Goal: Book appointment/travel/reservation

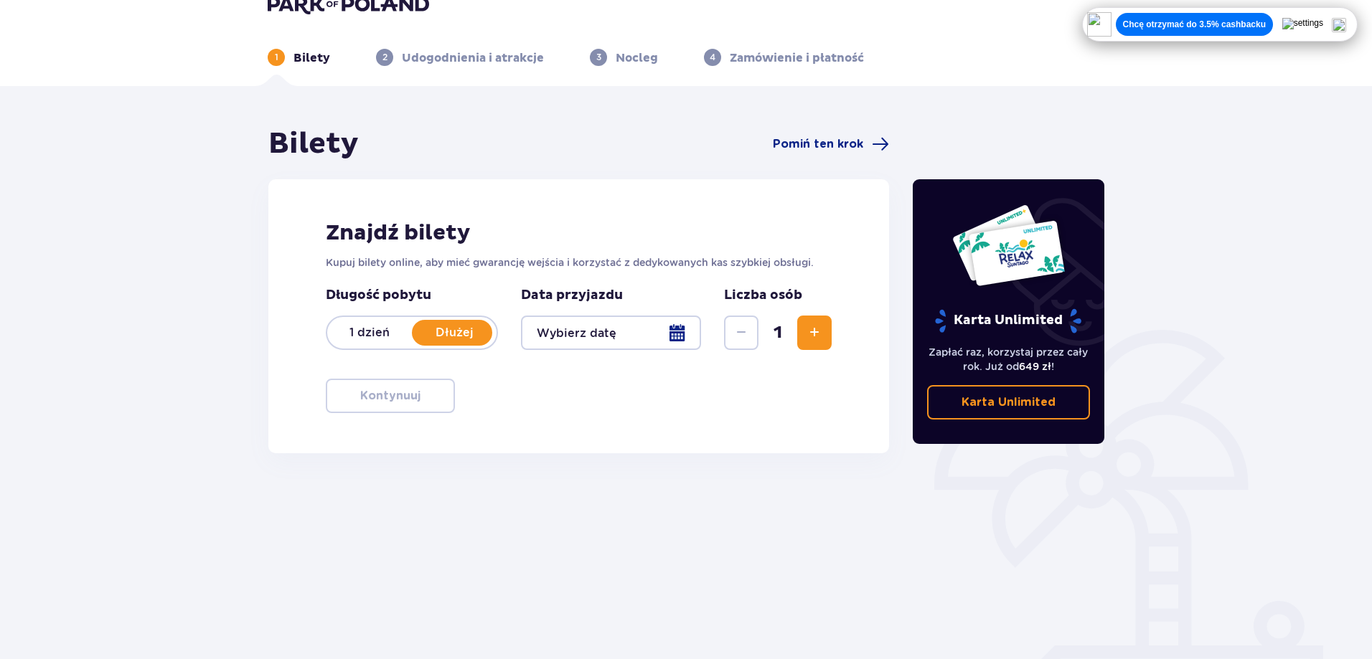
scroll to position [72, 0]
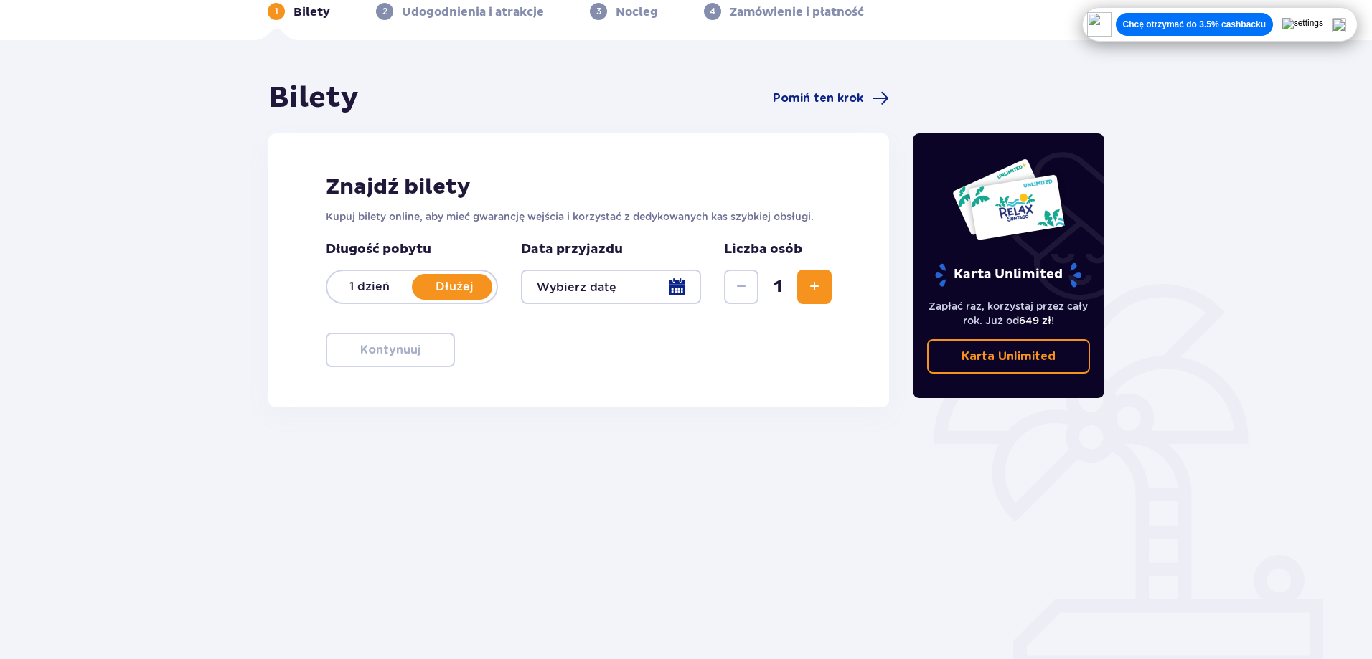
click at [656, 283] on div at bounding box center [611, 287] width 180 height 34
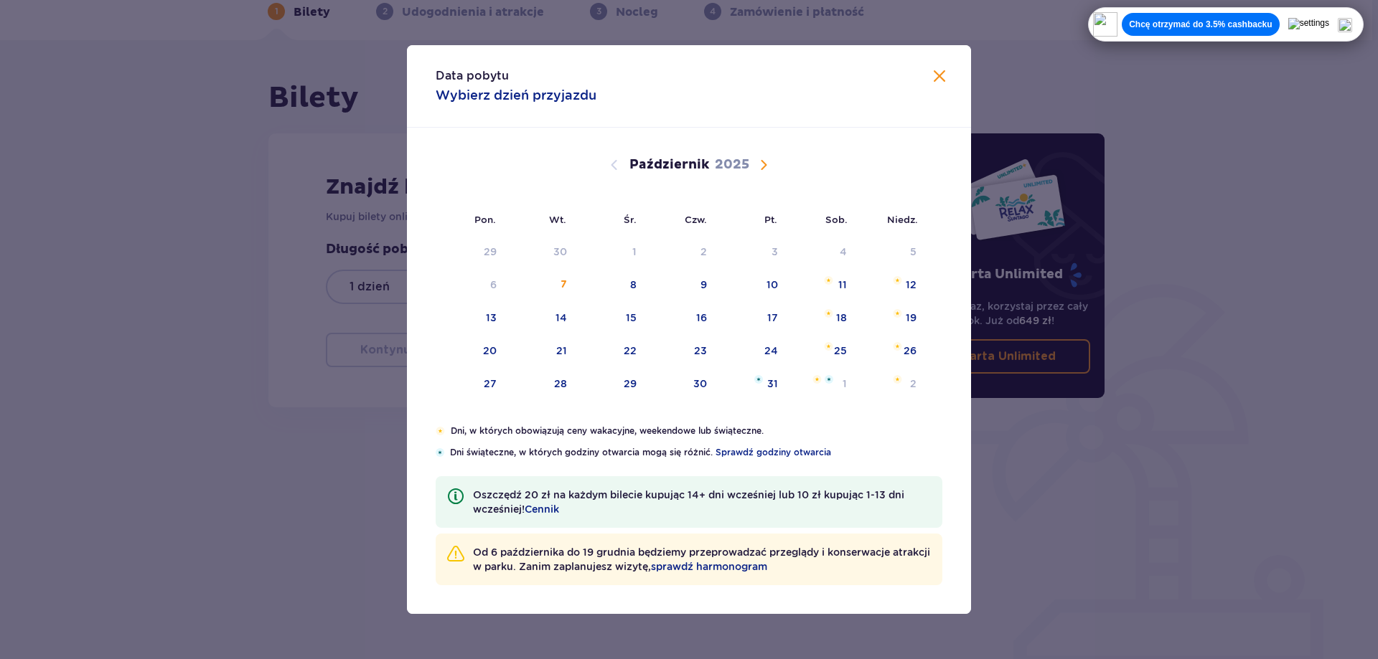
click at [760, 161] on span "Następny miesiąc" at bounding box center [763, 164] width 17 height 17
click at [767, 169] on span "Następny miesiąc" at bounding box center [763, 164] width 17 height 17
click at [836, 355] on div "27" at bounding box center [840, 351] width 13 height 14
click at [501, 390] on div "29" at bounding box center [471, 385] width 70 height 32
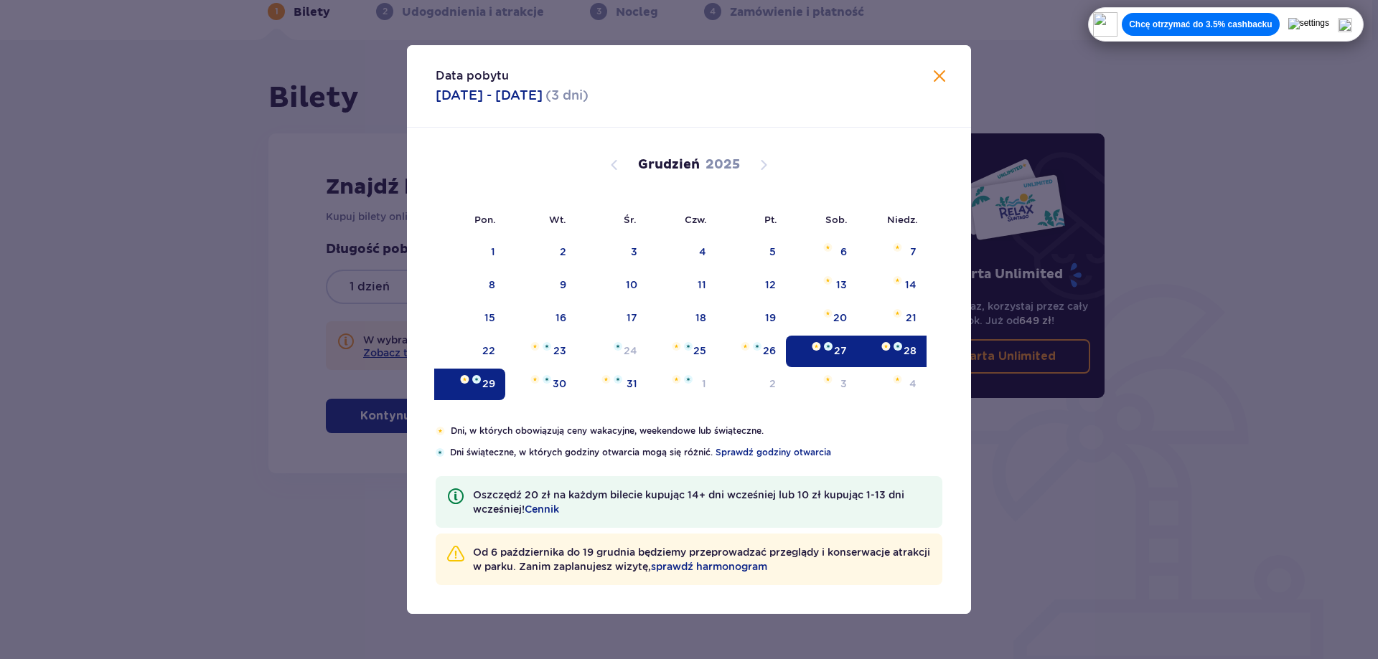
type input "[DATE] - [DATE]"
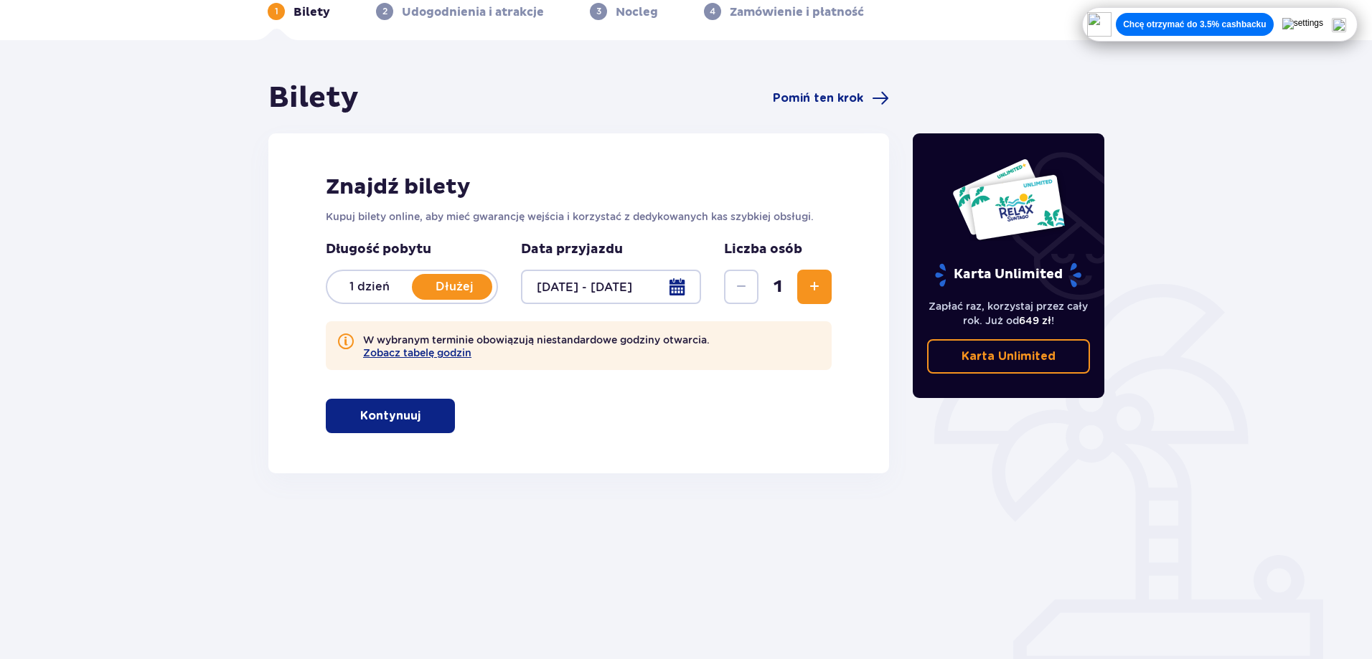
click at [798, 287] on button "Zwiększ" at bounding box center [814, 287] width 34 height 34
click at [382, 406] on button "Kontynuuj" at bounding box center [390, 416] width 129 height 34
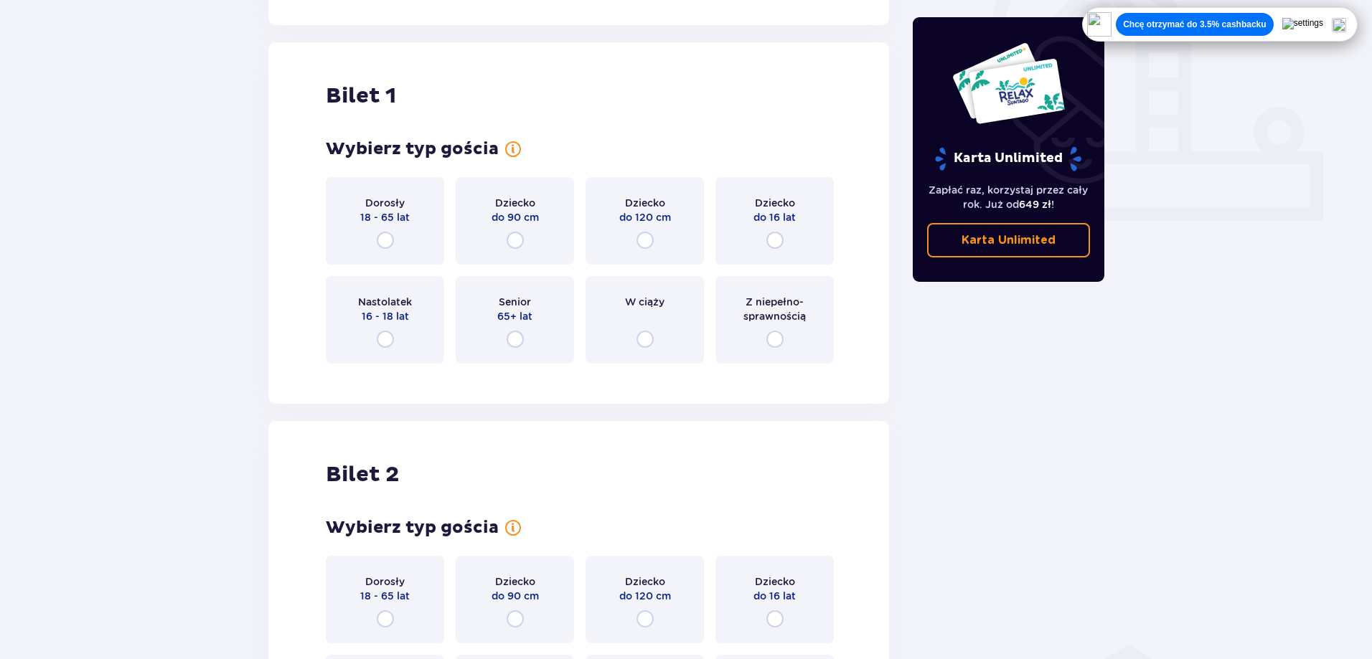
scroll to position [545, 0]
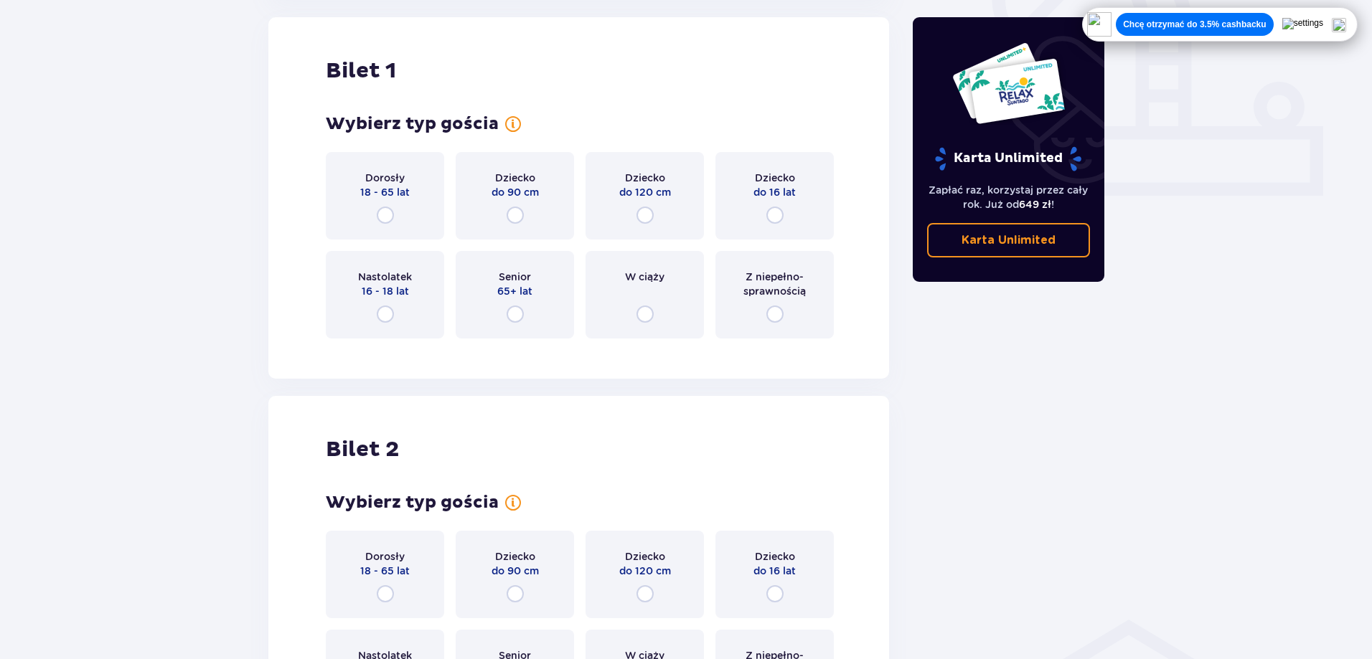
click at [372, 207] on div "Dorosły 18 - 65 lat" at bounding box center [385, 196] width 118 height 88
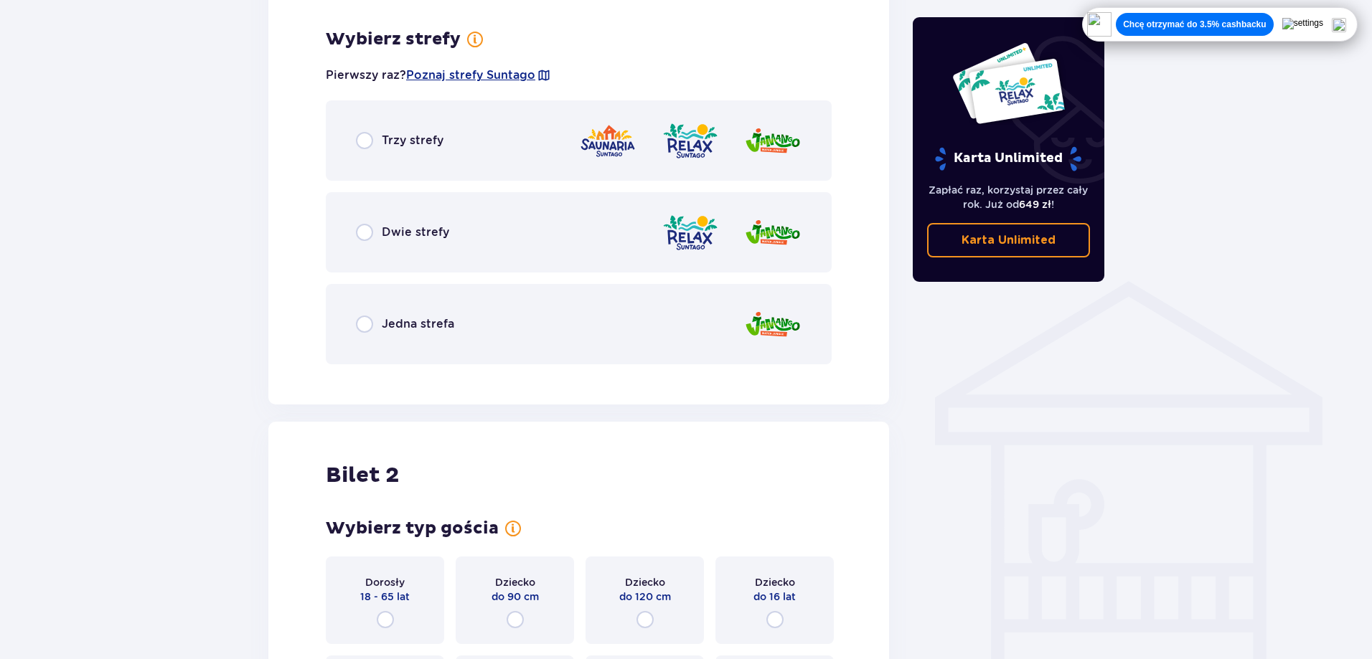
scroll to position [896, 0]
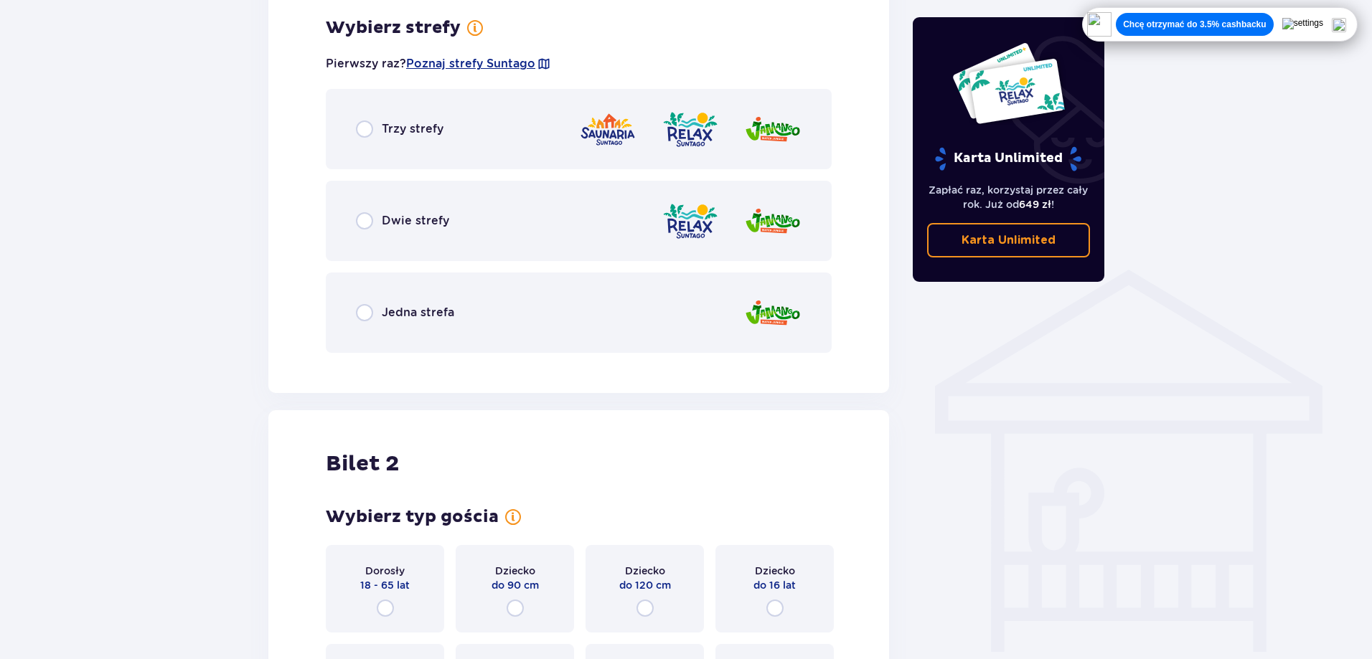
click at [508, 146] on div "Trzy strefy" at bounding box center [579, 129] width 506 height 80
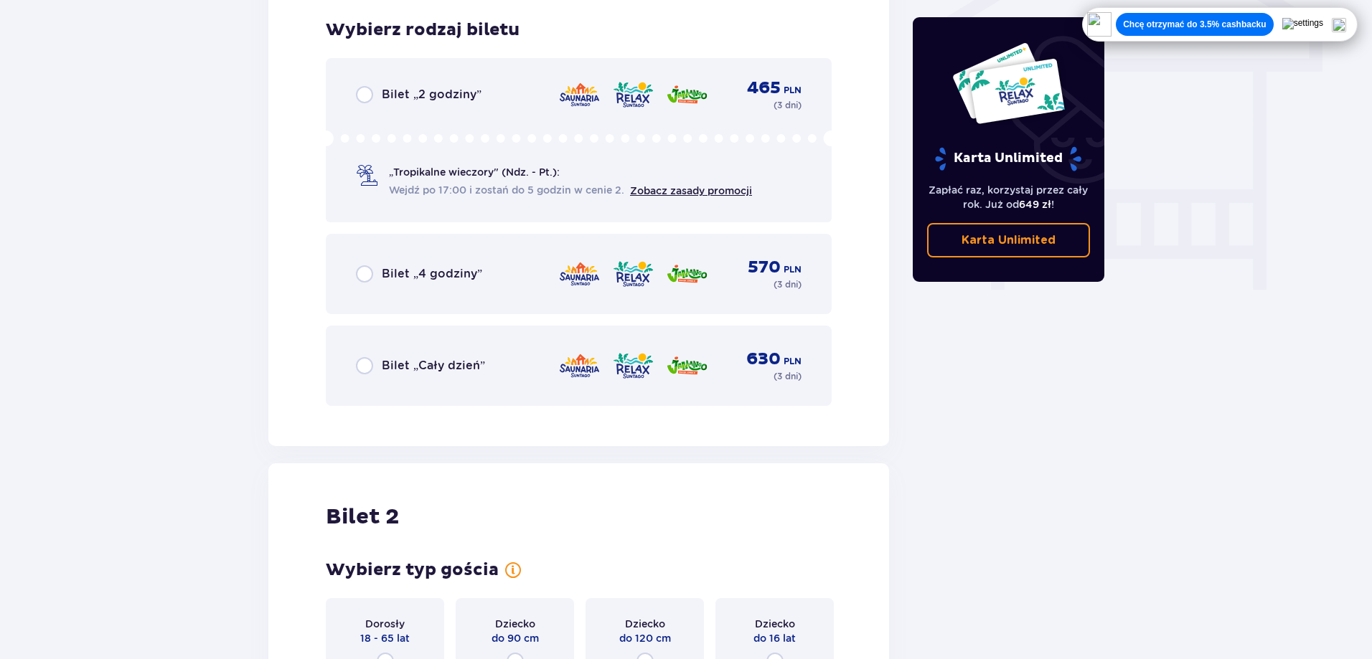
scroll to position [1260, 0]
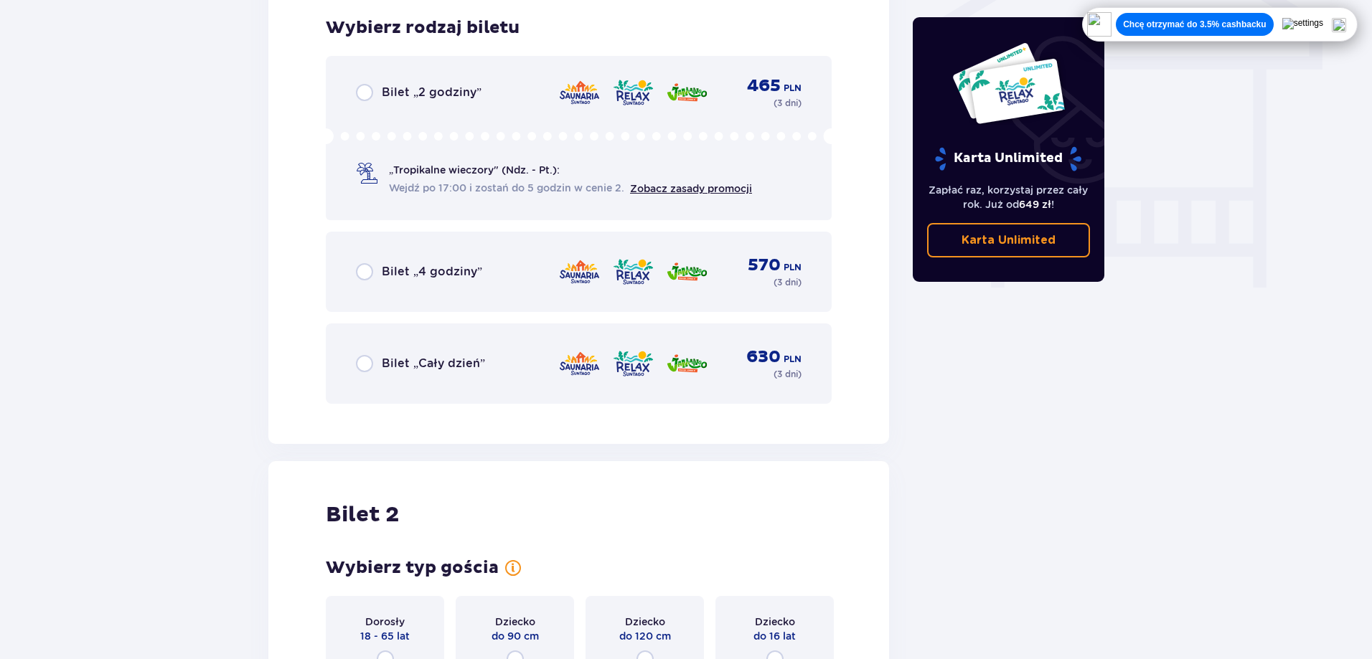
click at [668, 372] on img at bounding box center [687, 364] width 42 height 30
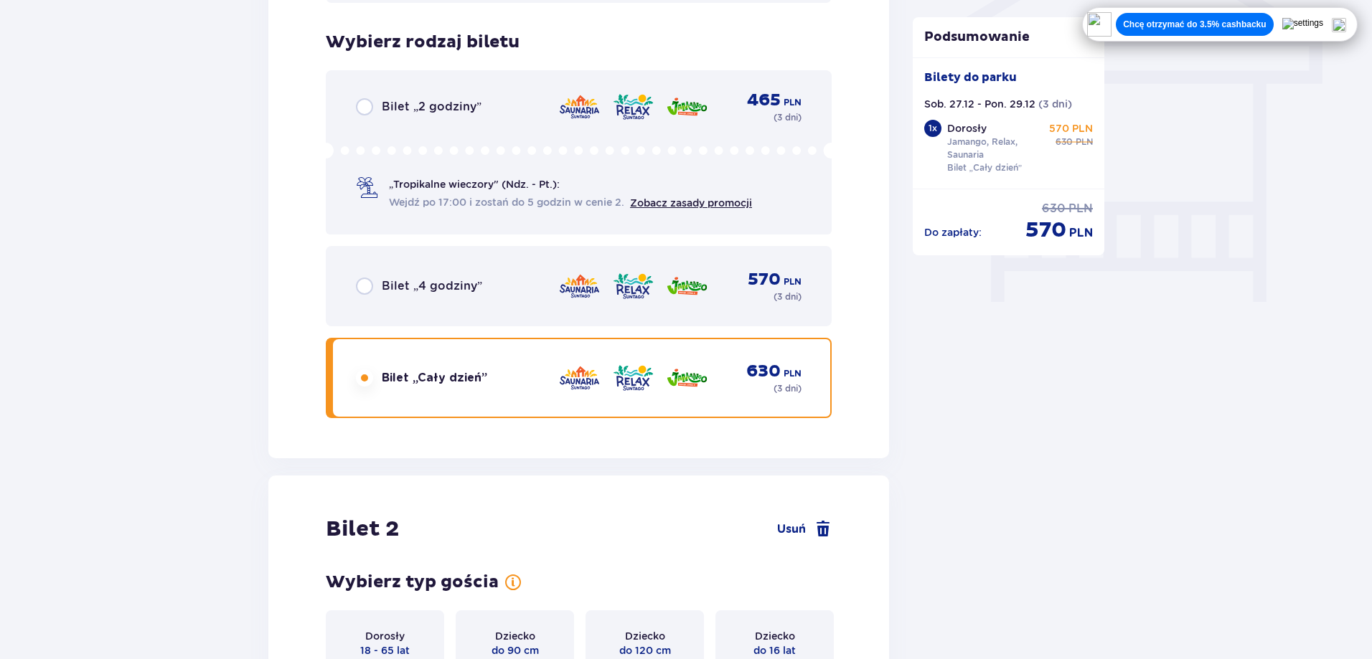
scroll to position [1220, 0]
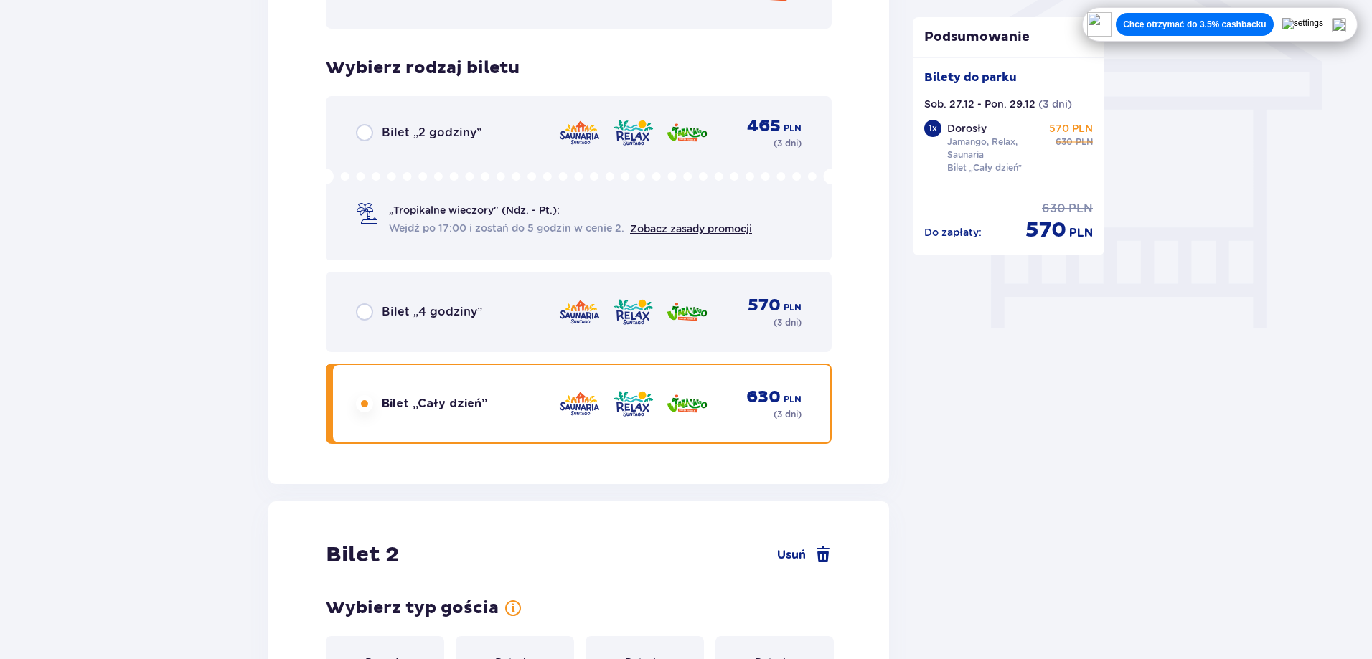
click at [525, 138] on div "Bilet „2 godziny” 465 PLN ( 3 dni )" at bounding box center [579, 133] width 446 height 20
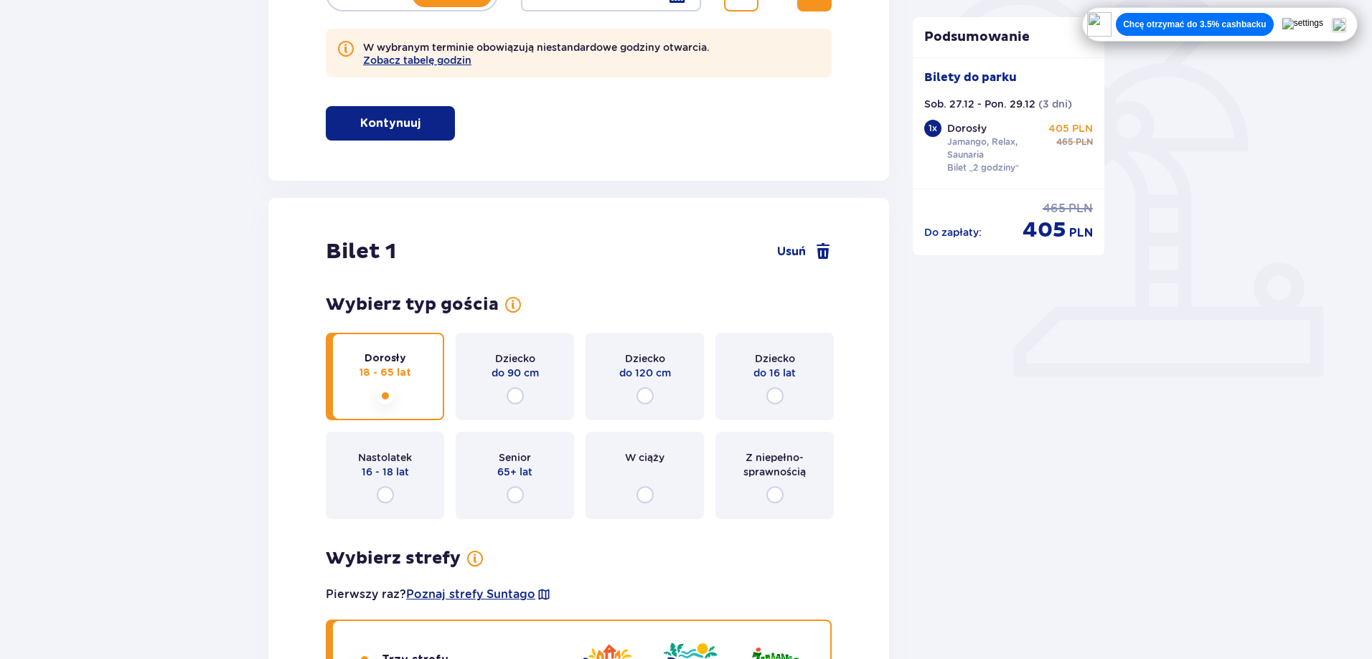
scroll to position [144, 0]
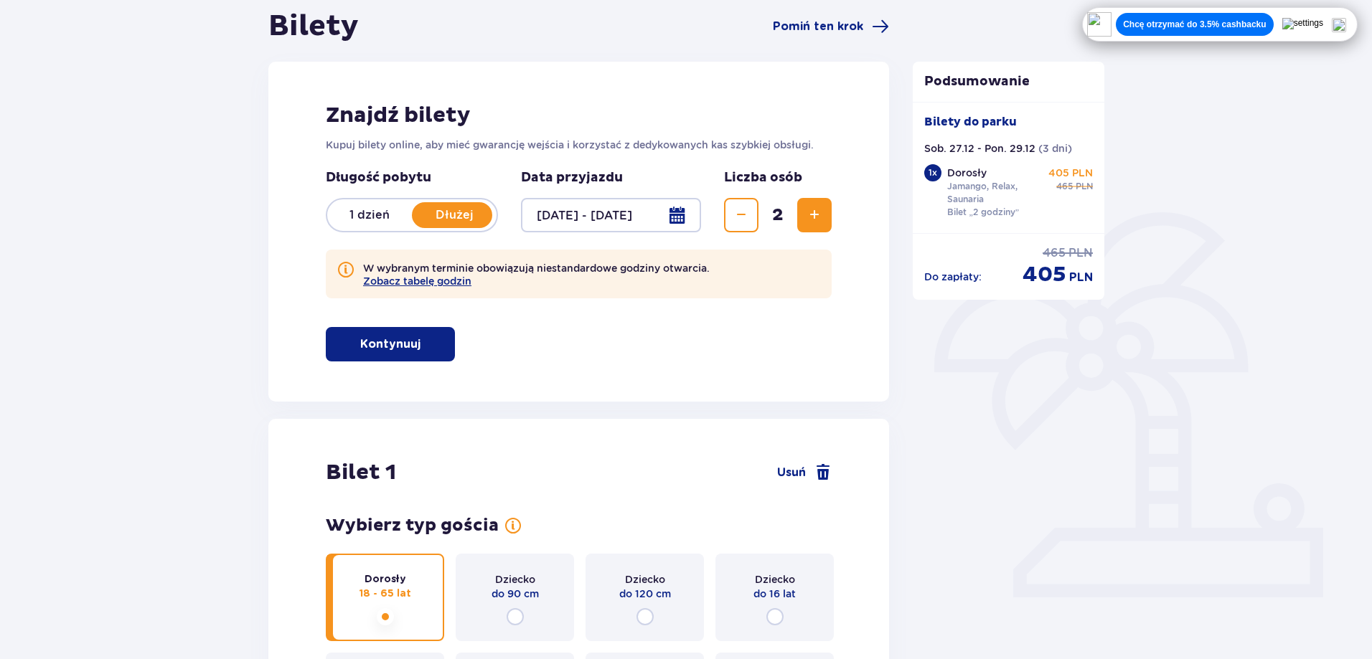
click at [370, 214] on p "1 dzień" at bounding box center [369, 215] width 85 height 16
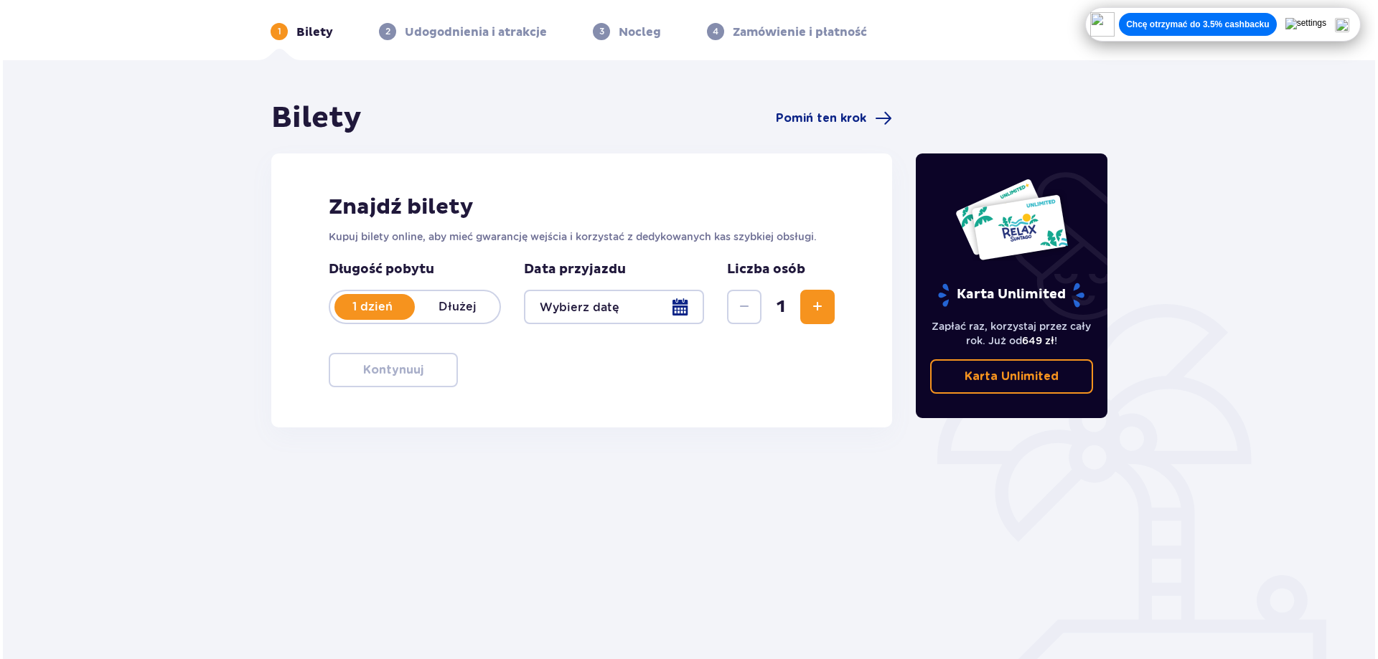
scroll to position [72, 0]
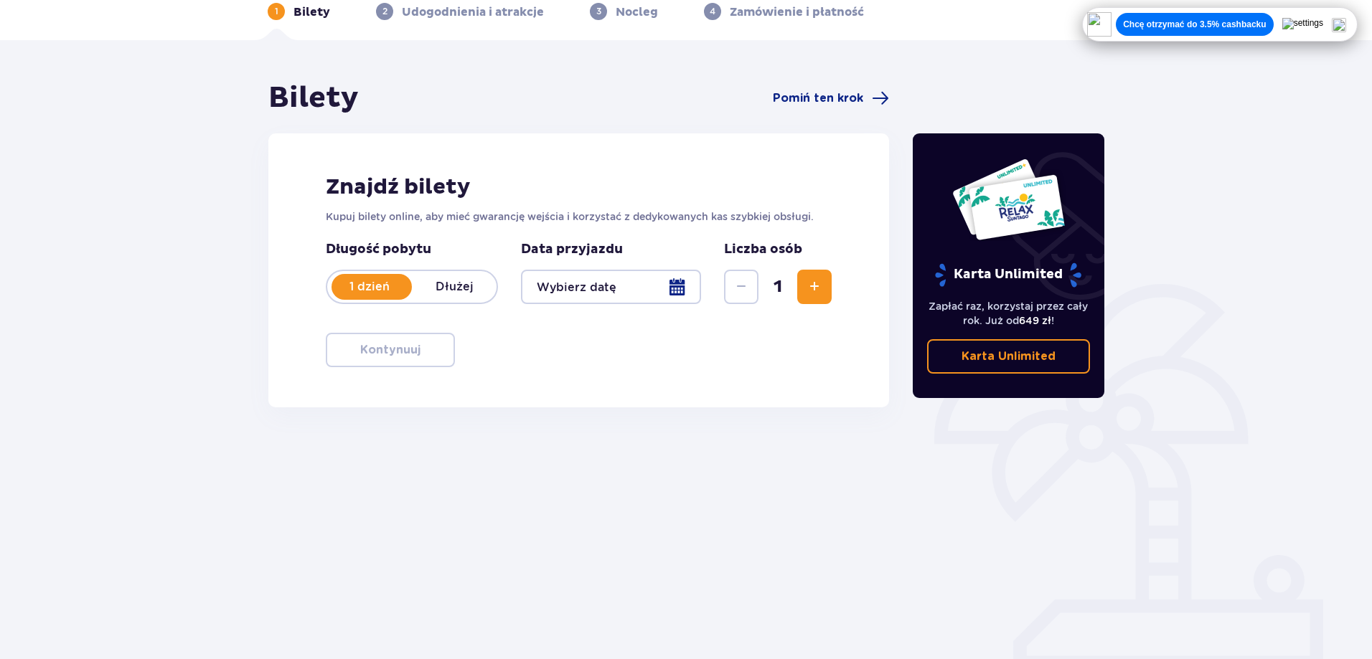
click at [591, 280] on div at bounding box center [611, 287] width 180 height 34
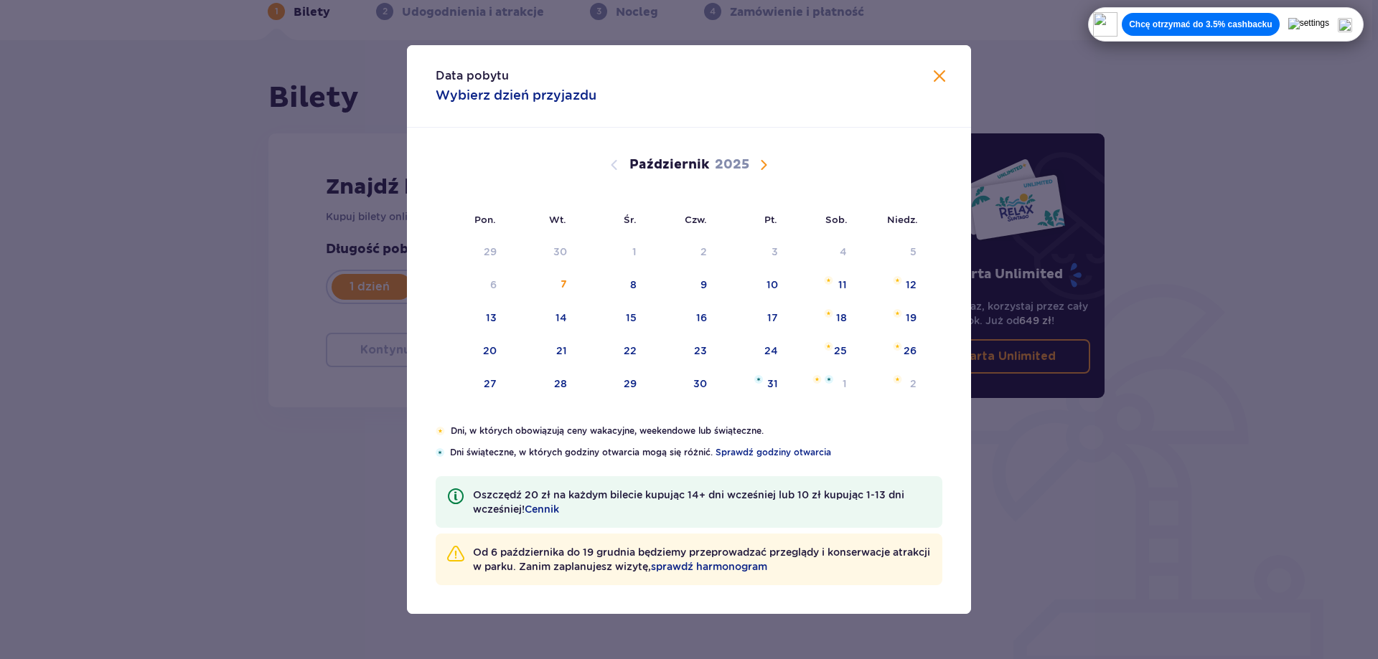
click at [769, 164] on span "Następny miesiąc" at bounding box center [763, 164] width 17 height 17
click at [467, 323] on div "10" at bounding box center [471, 319] width 71 height 32
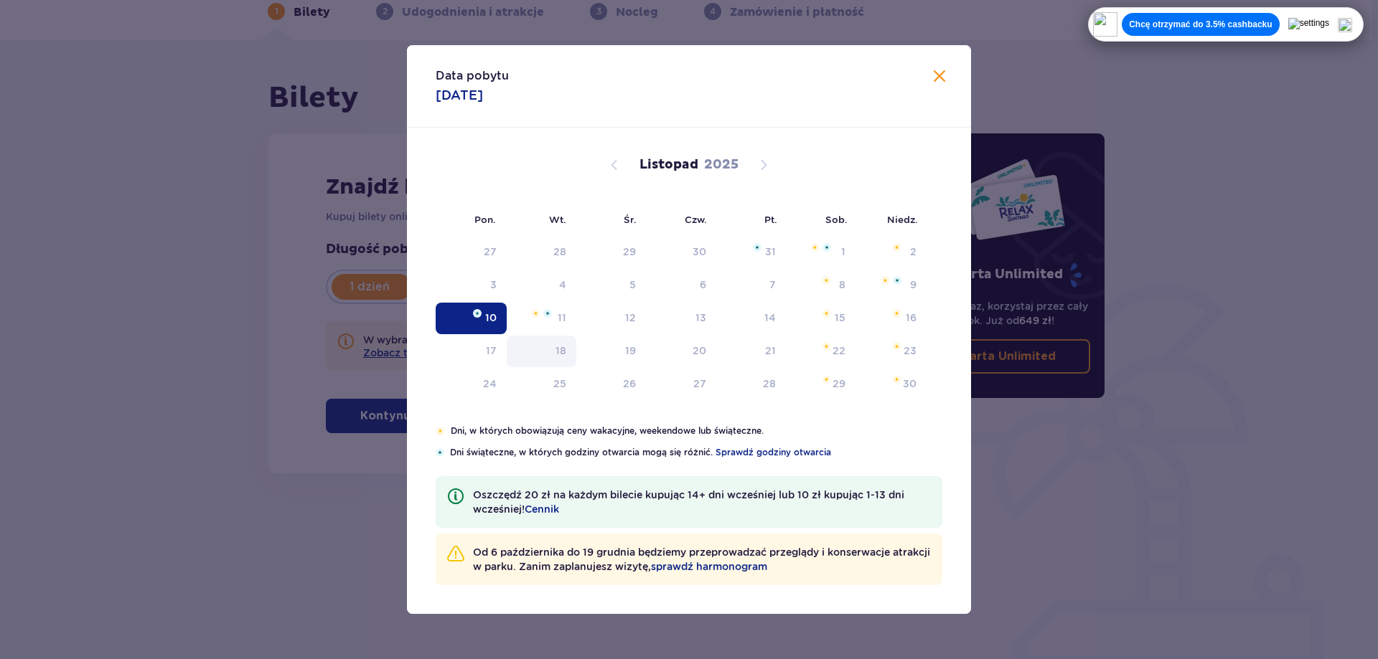
type input "[DATE]"
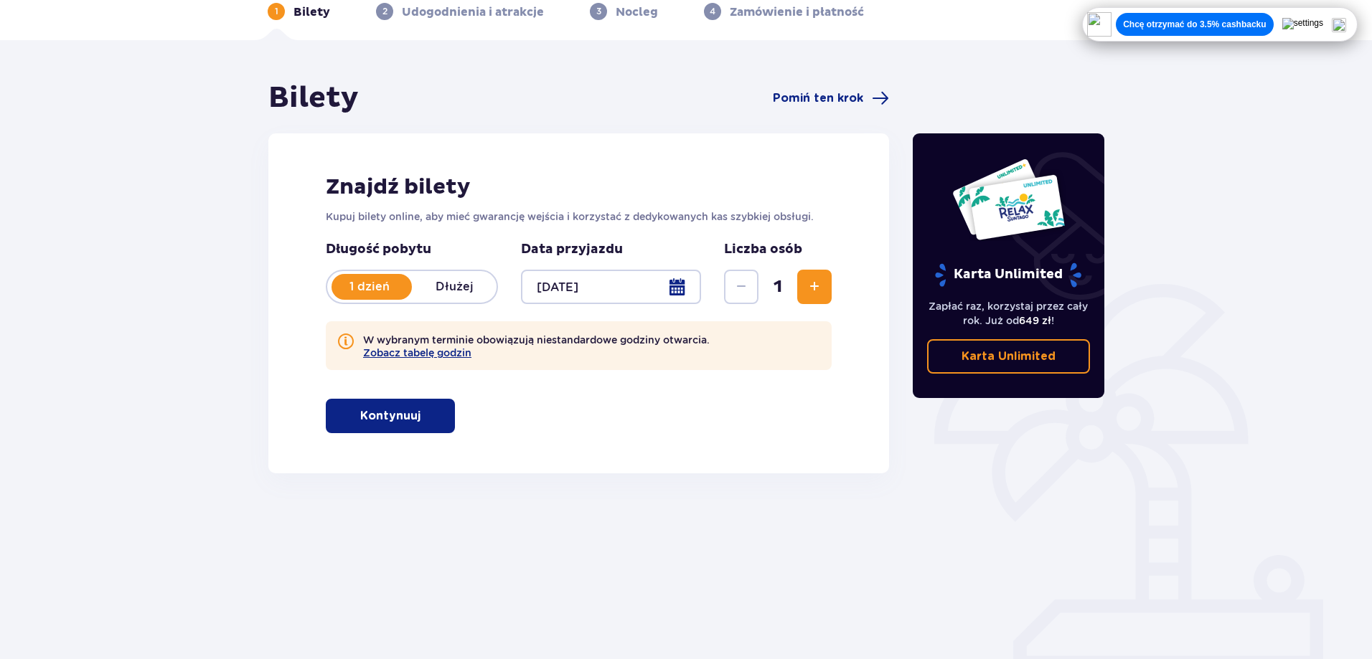
click at [553, 292] on div at bounding box center [611, 287] width 180 height 34
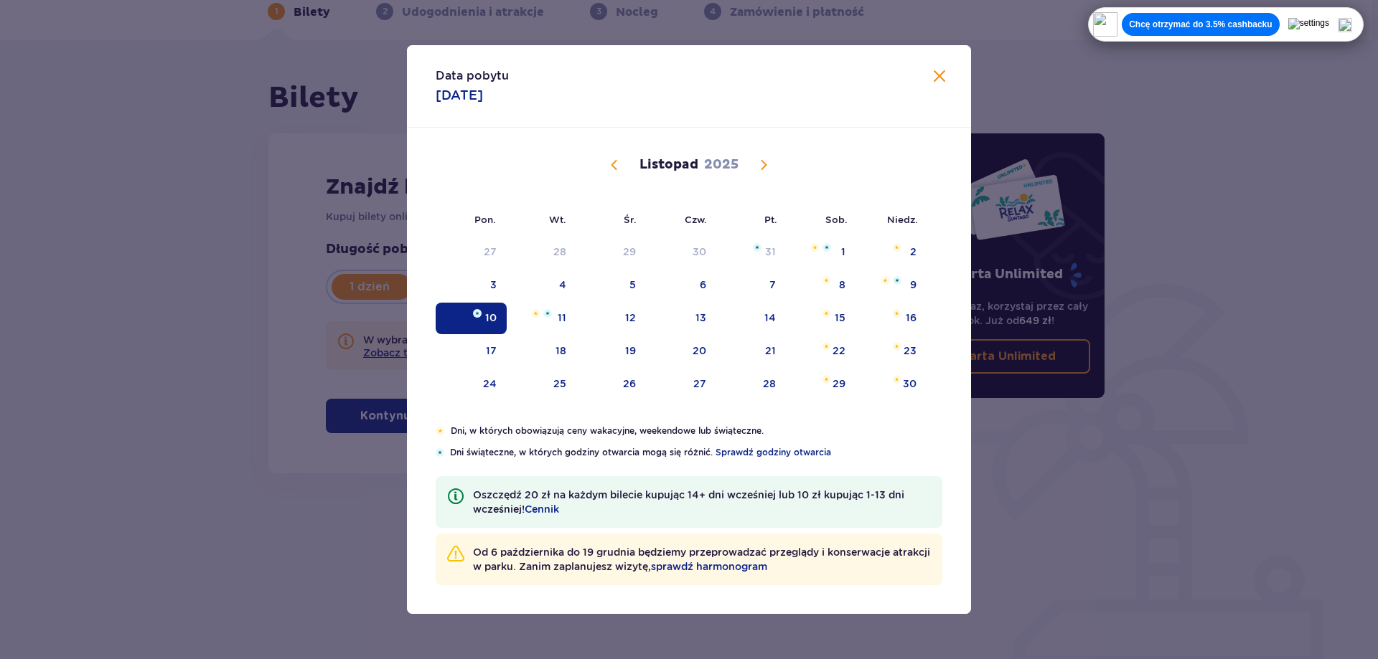
click at [941, 78] on span "Zamknij" at bounding box center [939, 76] width 17 height 17
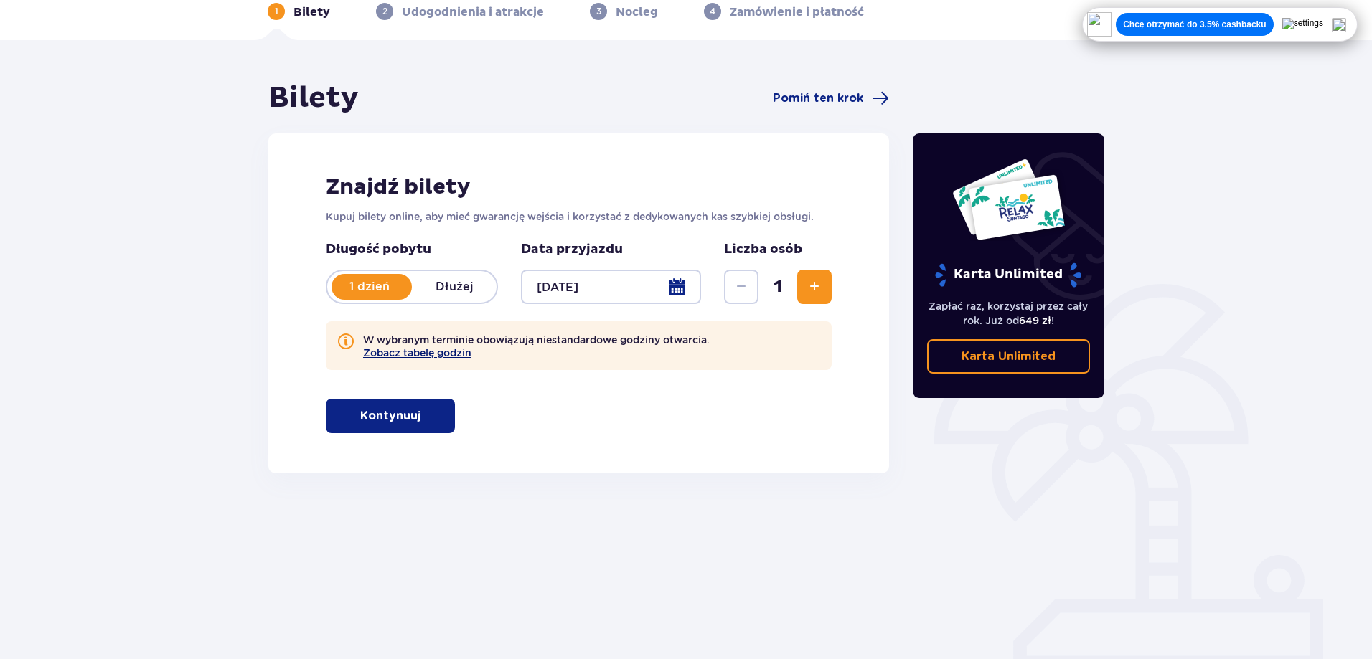
click at [425, 352] on button "Zobacz tabelę godzin" at bounding box center [417, 352] width 108 height 11
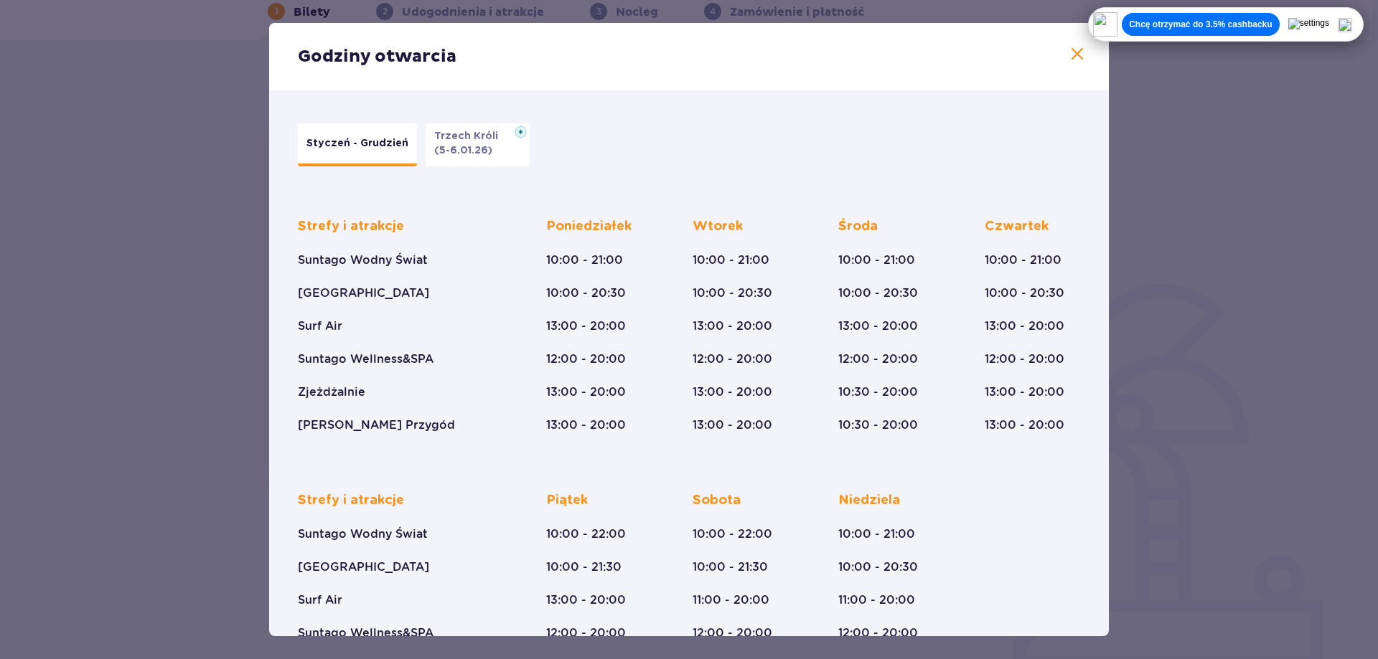
click at [1074, 52] on span at bounding box center [1076, 54] width 17 height 17
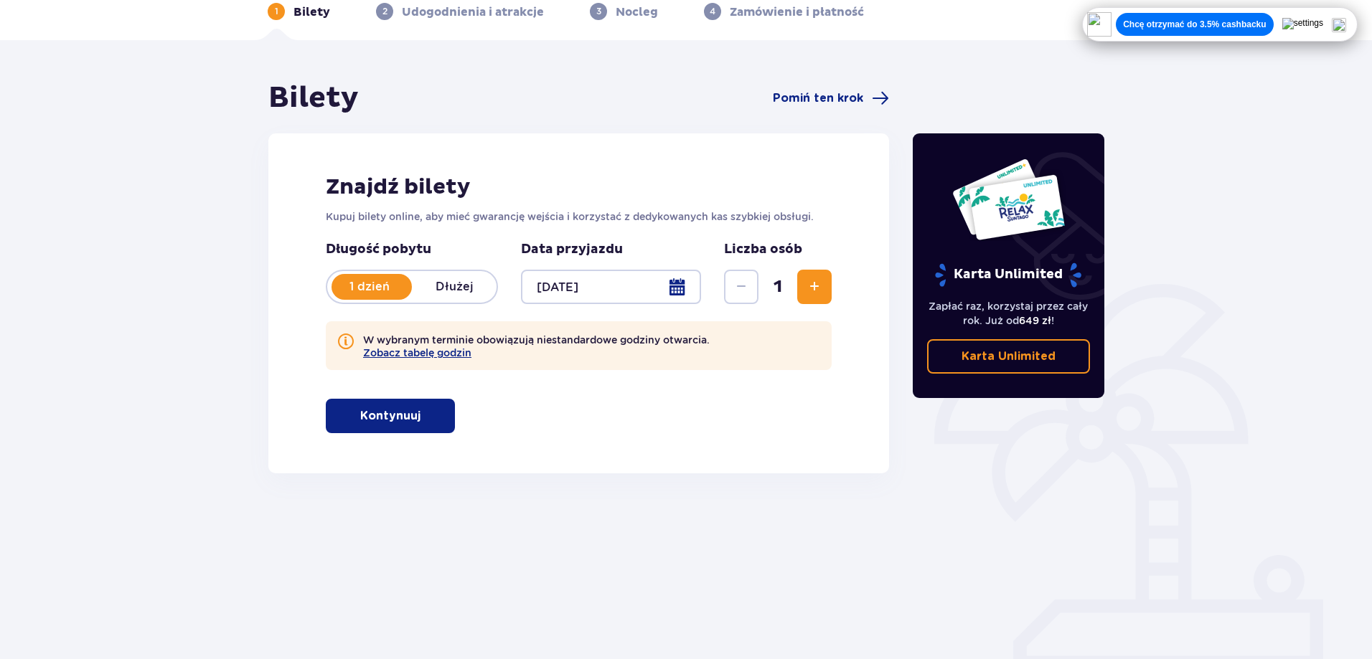
click at [436, 415] on button "Kontynuuj" at bounding box center [390, 416] width 129 height 34
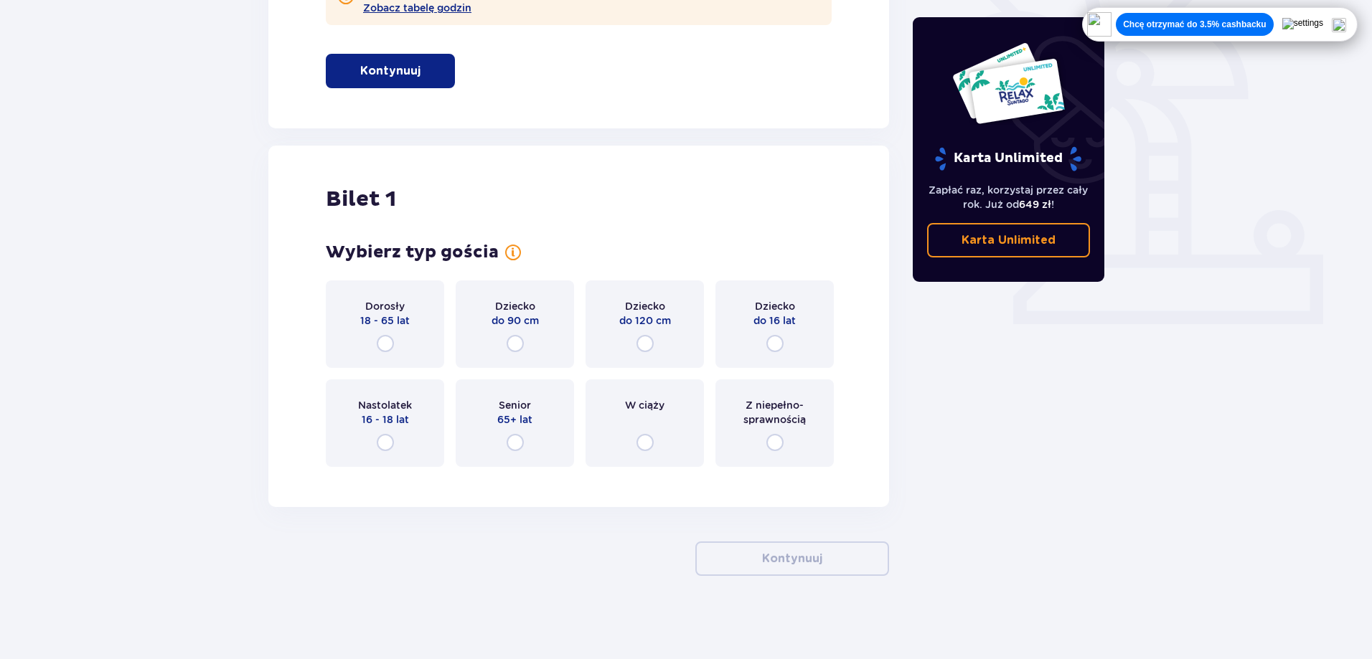
scroll to position [420, 0]
click at [399, 345] on div "Dorosły 18 - 65 lat" at bounding box center [385, 322] width 118 height 88
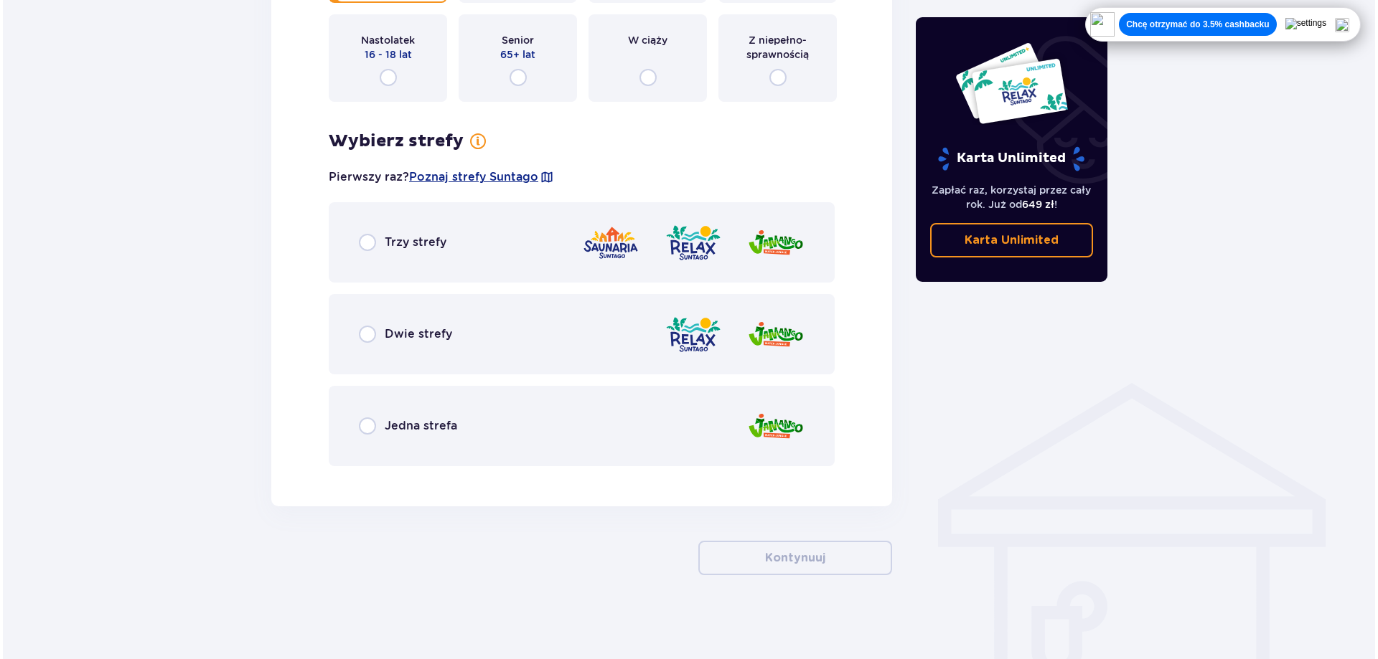
scroll to position [784, 0]
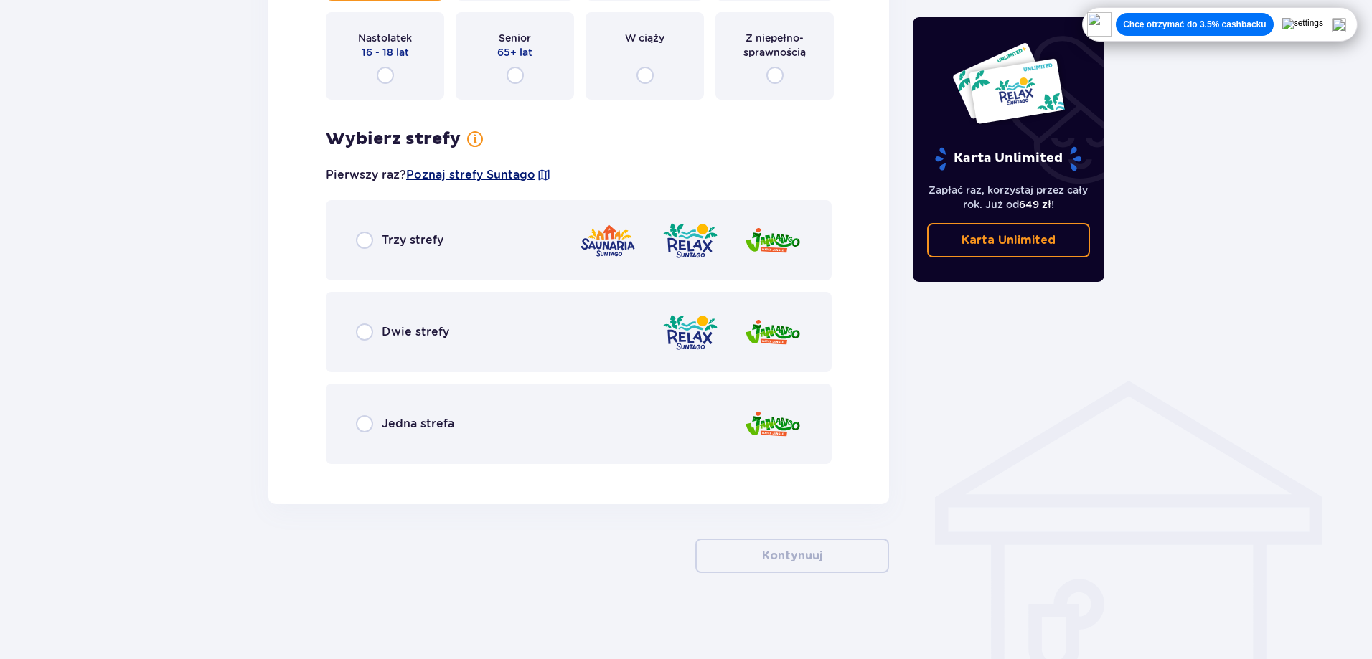
click at [494, 174] on span "Poznaj strefy Suntago" at bounding box center [470, 175] width 129 height 16
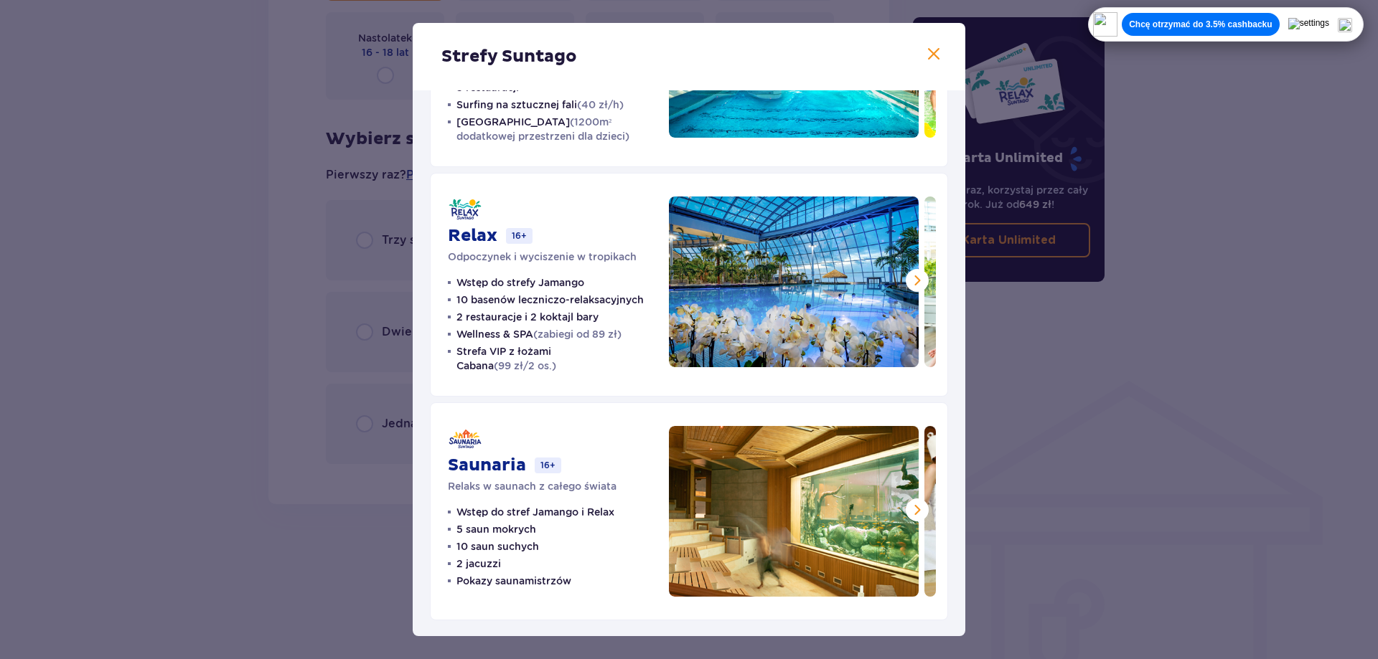
scroll to position [166, 0]
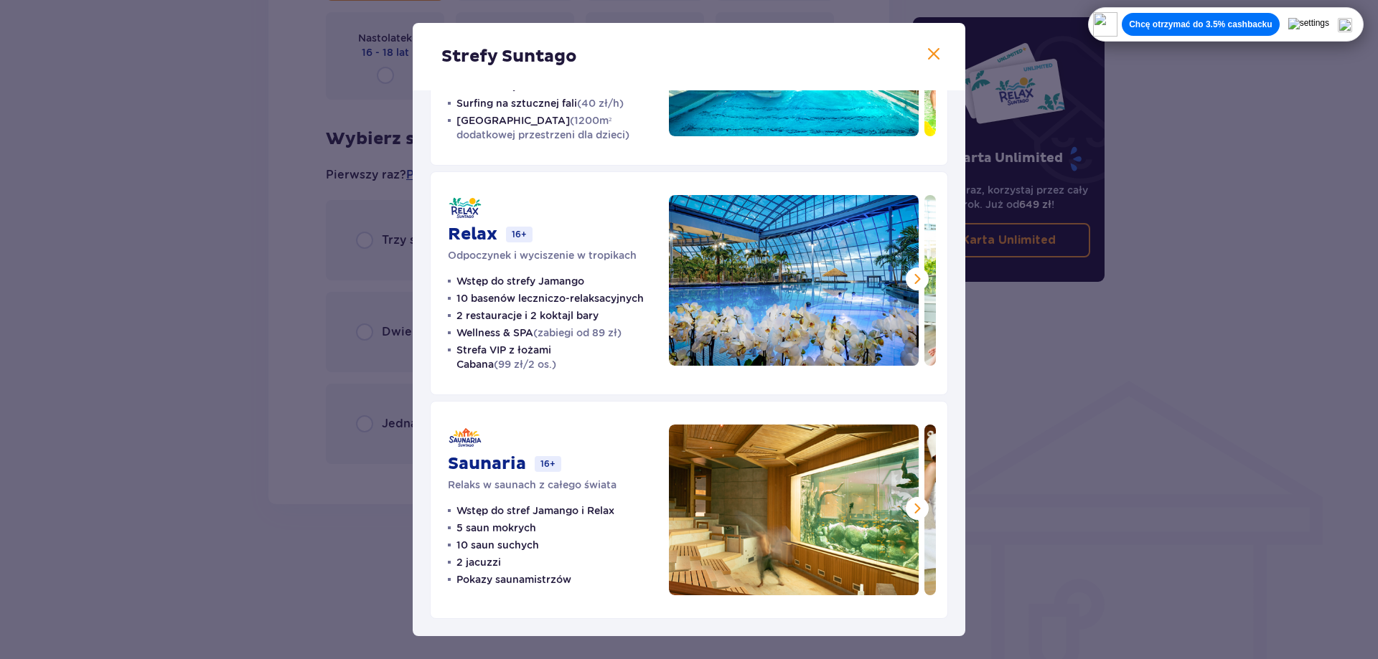
click at [910, 283] on span at bounding box center [916, 279] width 17 height 17
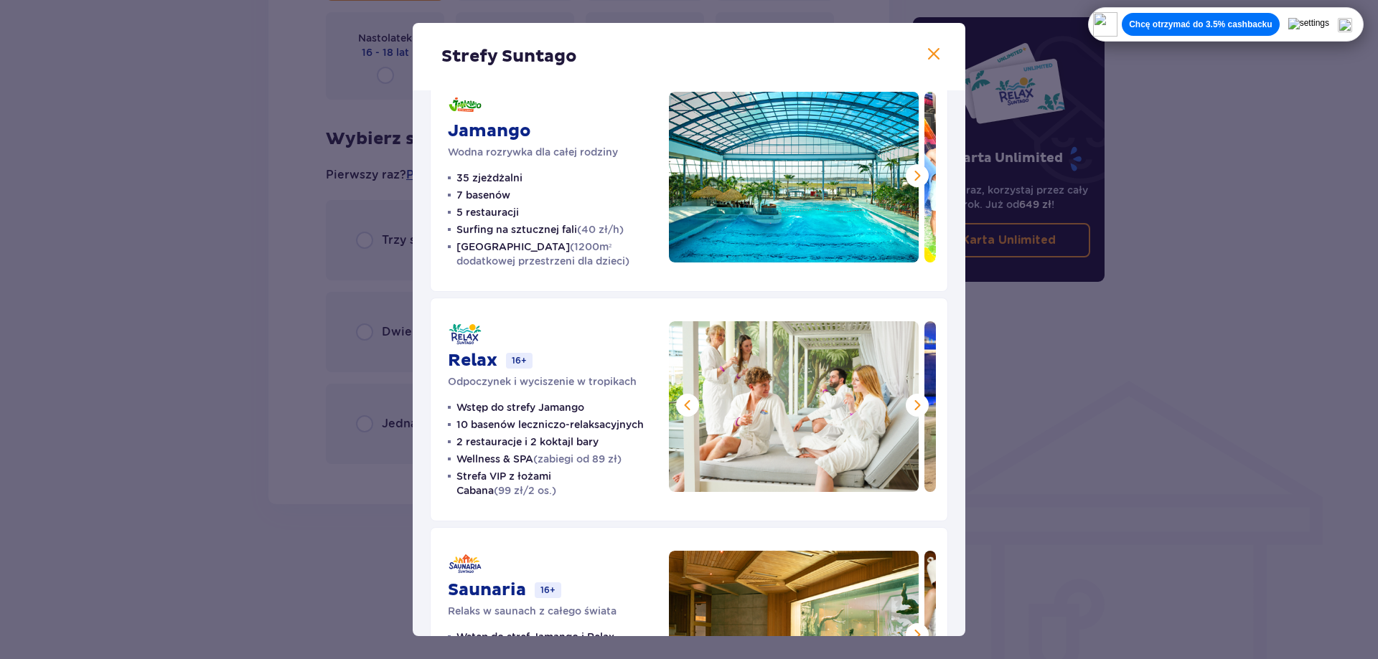
scroll to position [144, 0]
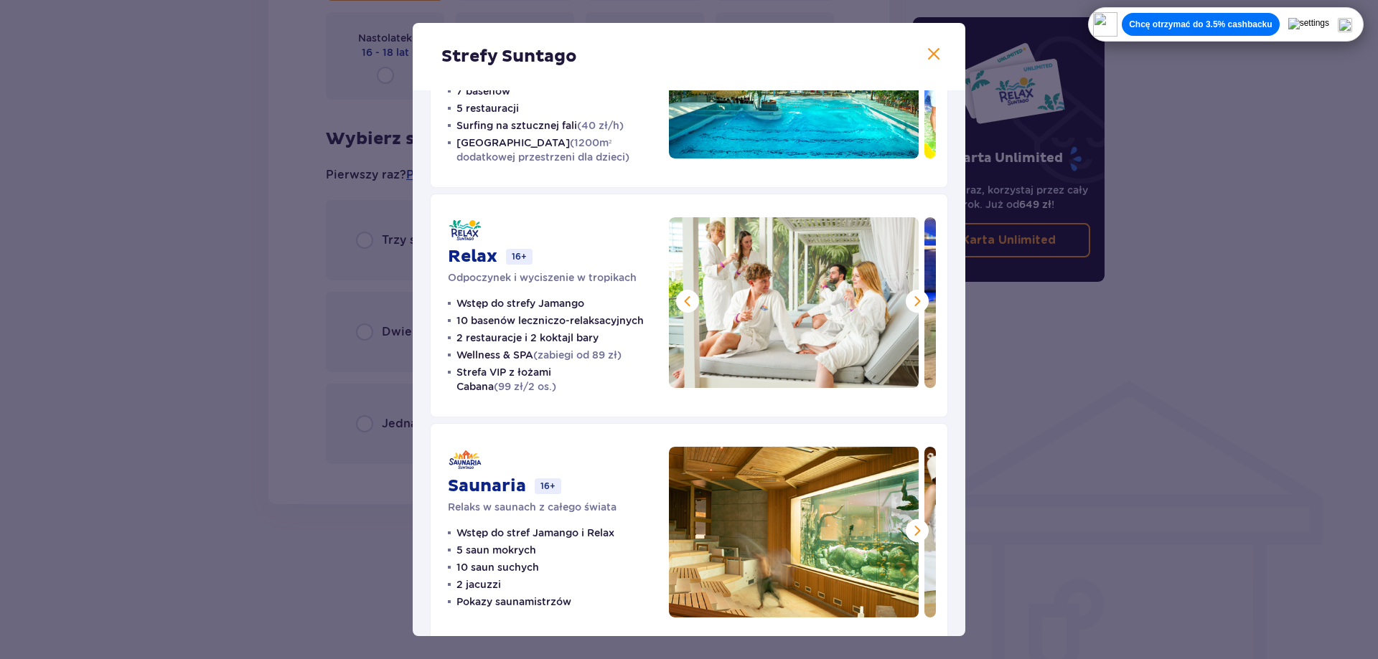
click at [908, 304] on span at bounding box center [916, 301] width 17 height 17
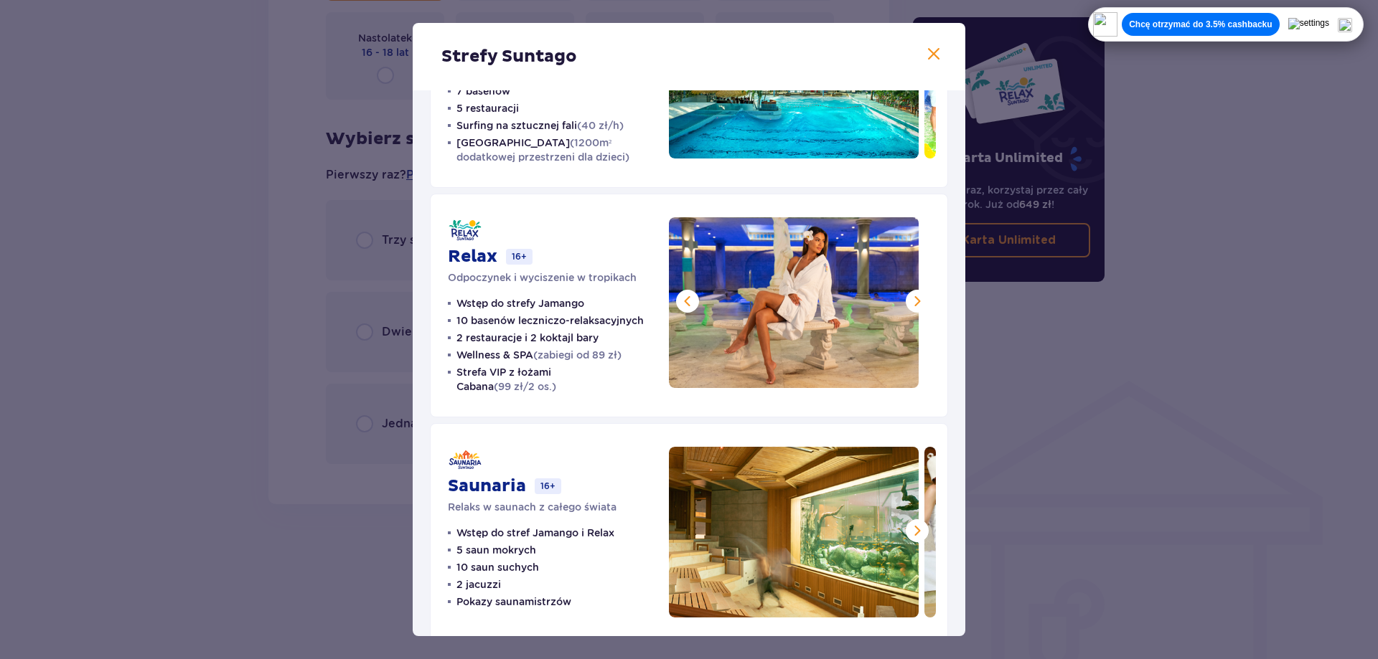
click at [910, 304] on span at bounding box center [916, 301] width 17 height 17
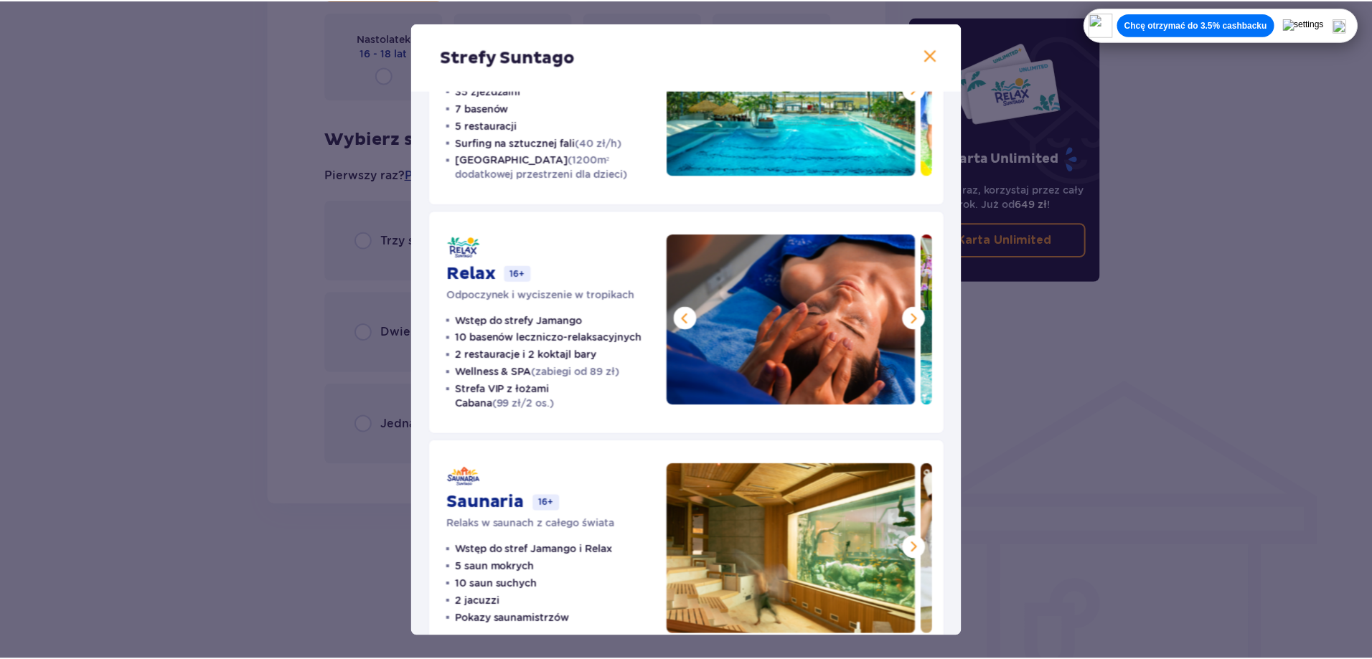
scroll to position [0, 0]
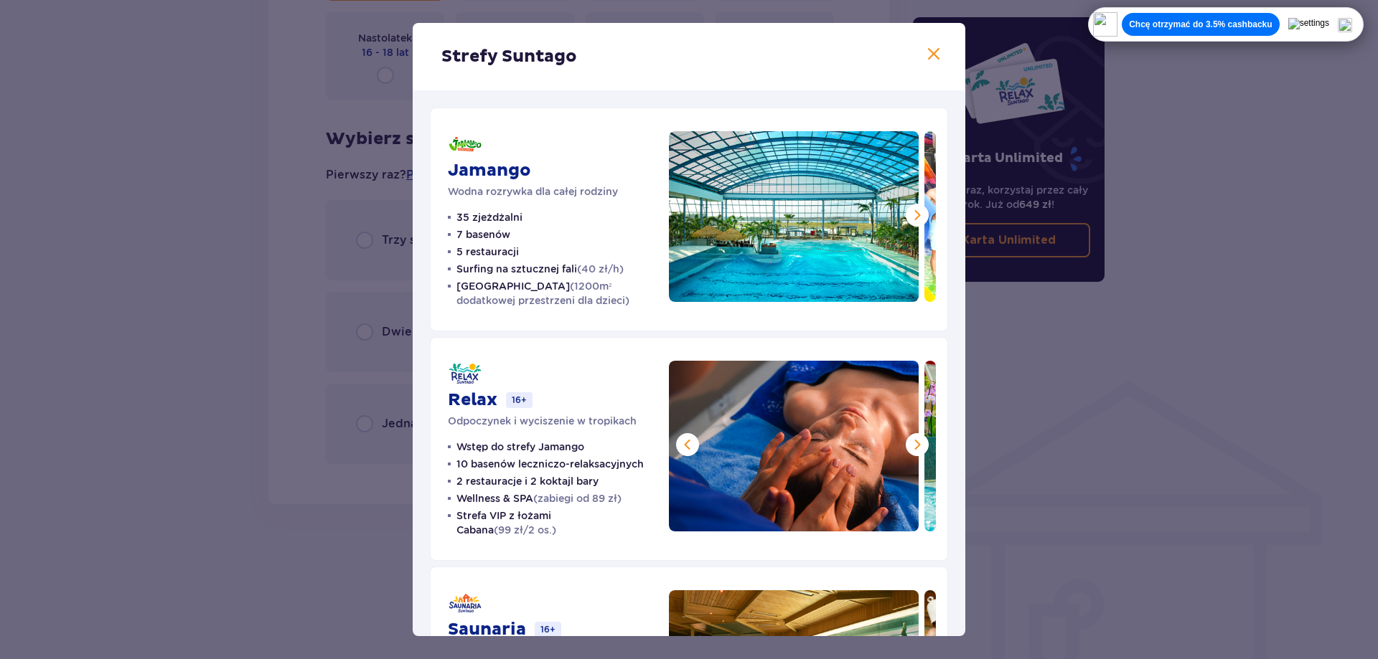
click at [931, 57] on span at bounding box center [933, 54] width 17 height 17
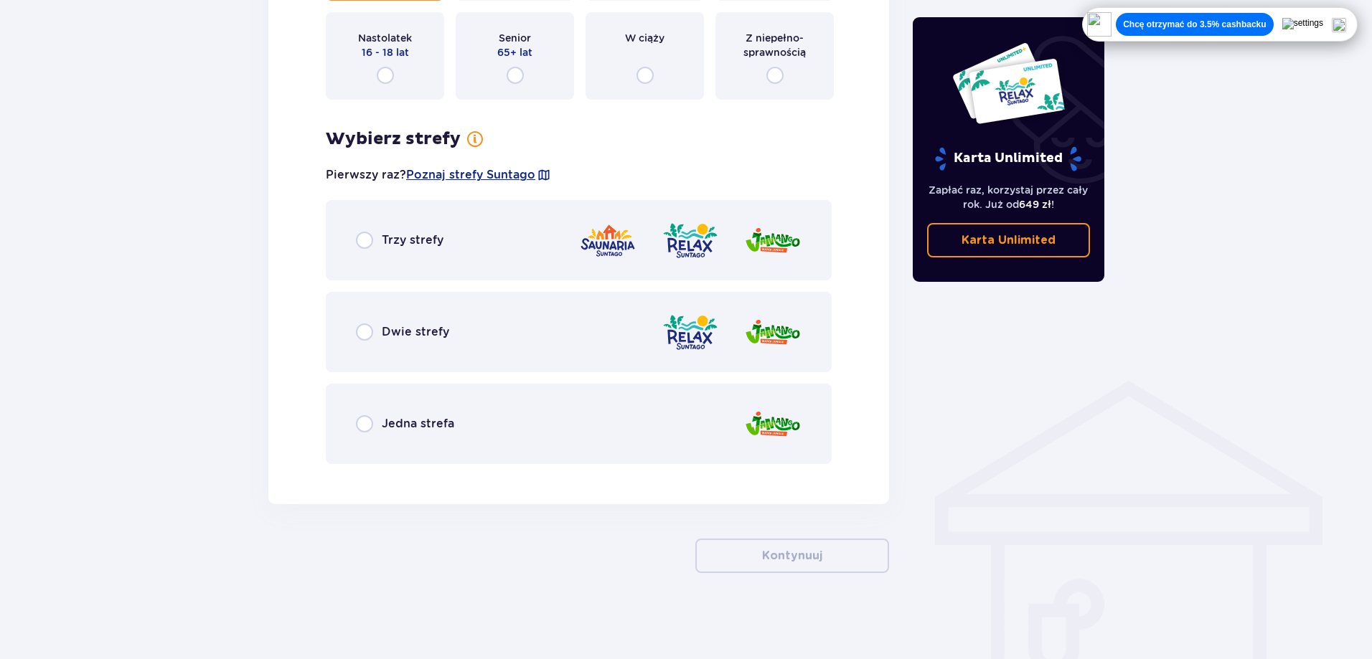
click at [448, 327] on div "Dwie strefy" at bounding box center [579, 332] width 506 height 80
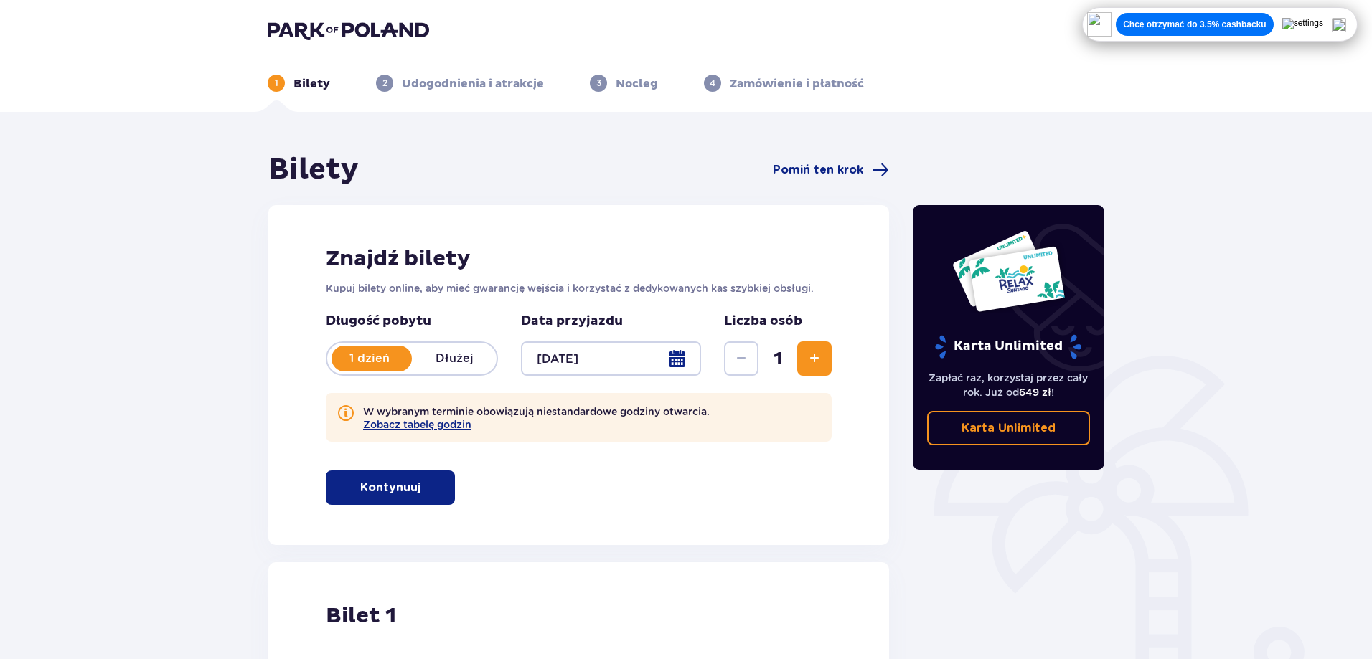
click at [616, 85] on p "Nocleg" at bounding box center [637, 84] width 42 height 16
click at [879, 174] on span at bounding box center [880, 169] width 17 height 17
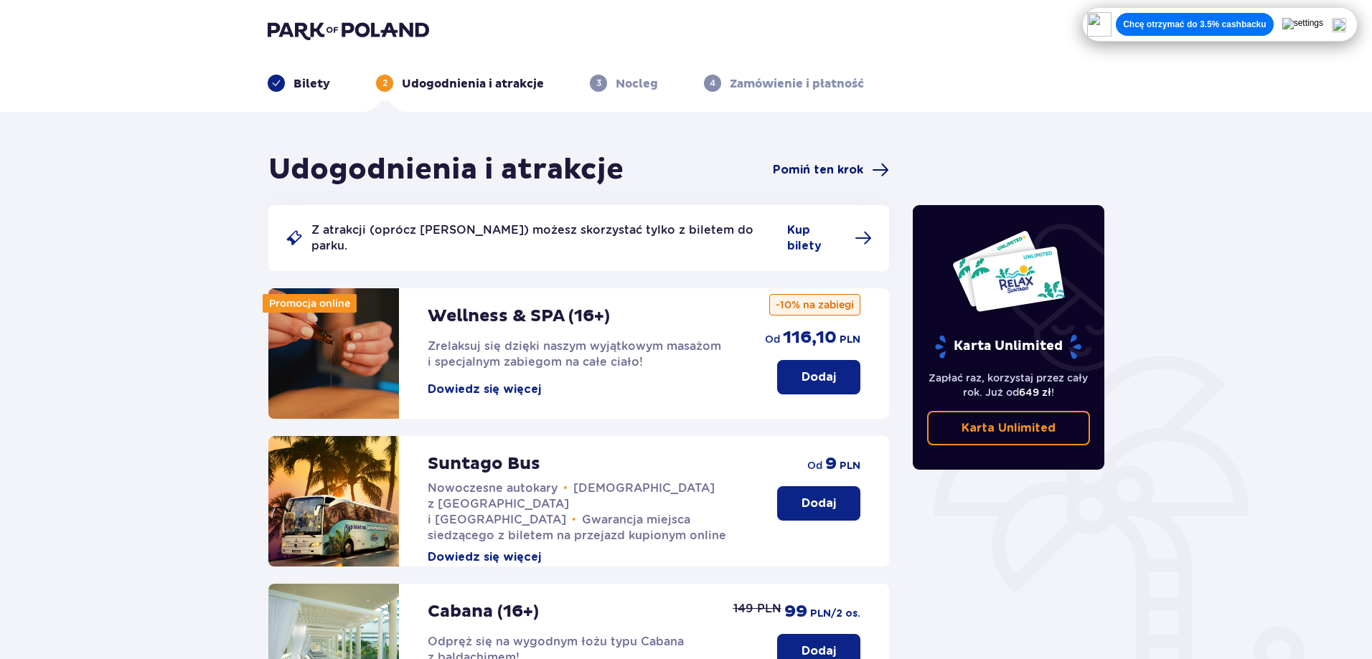
click at [856, 174] on span "Pomiń ten krok" at bounding box center [818, 170] width 90 height 16
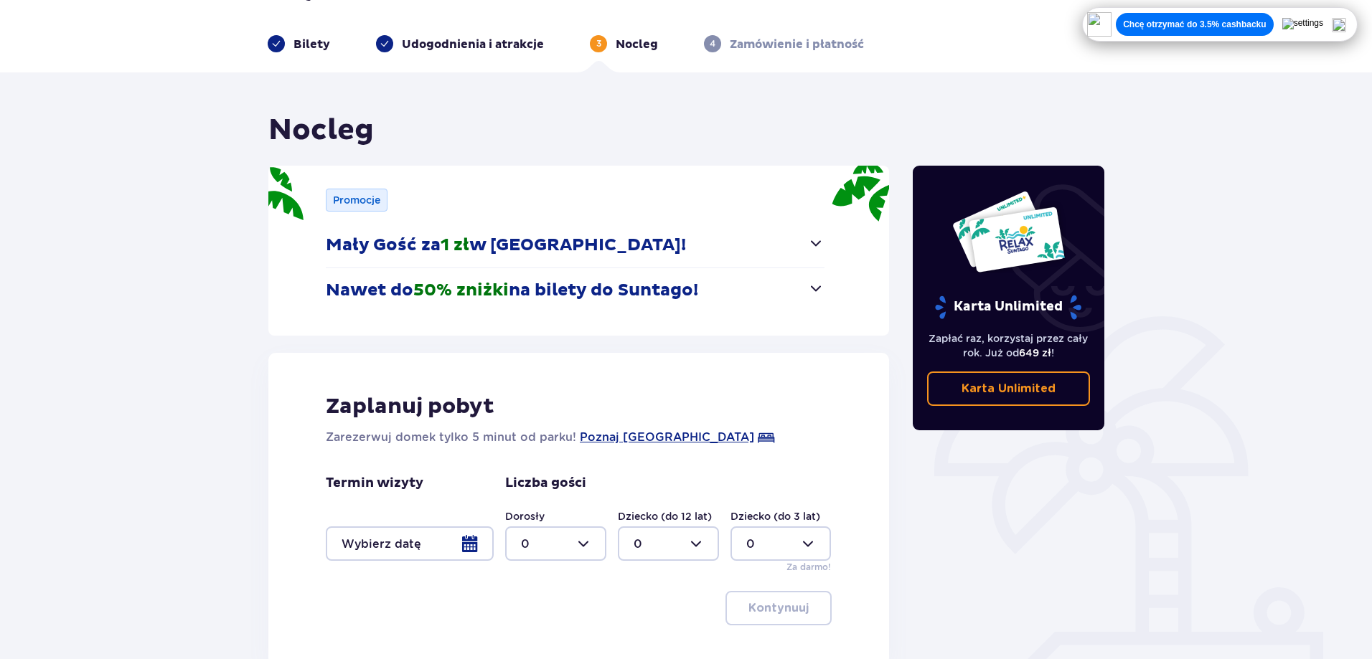
scroll to position [132, 0]
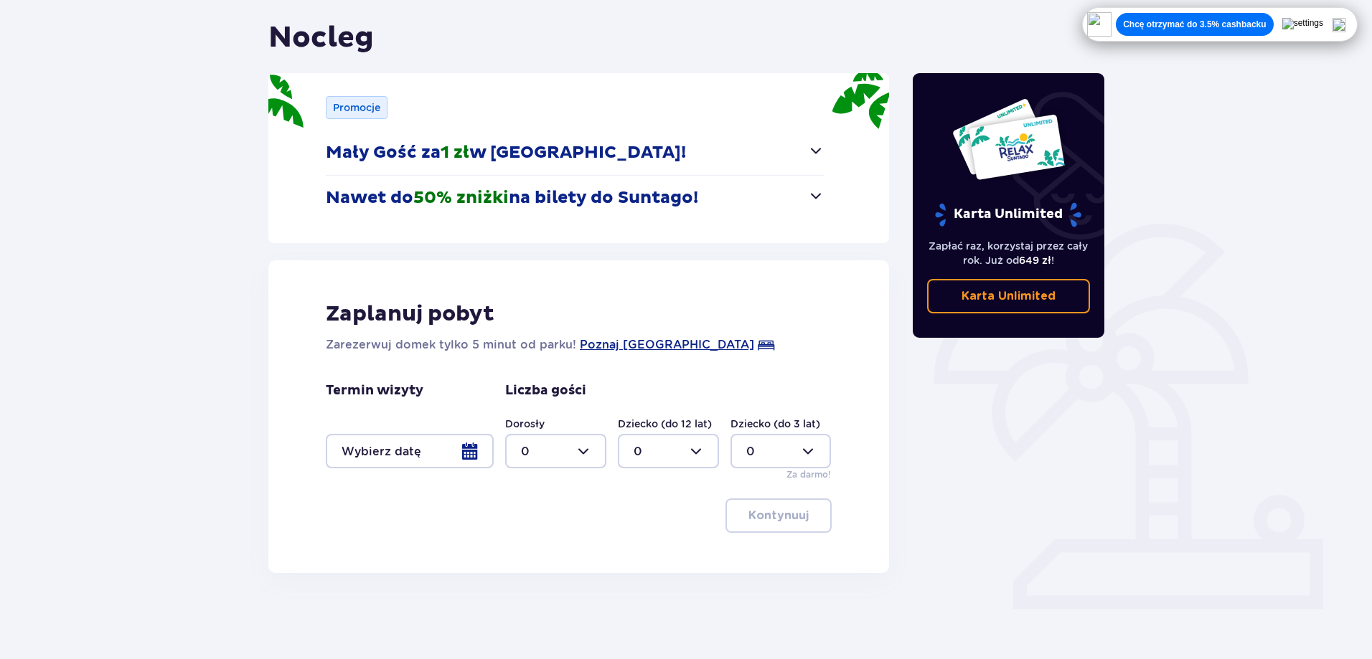
click at [429, 464] on div at bounding box center [410, 451] width 168 height 34
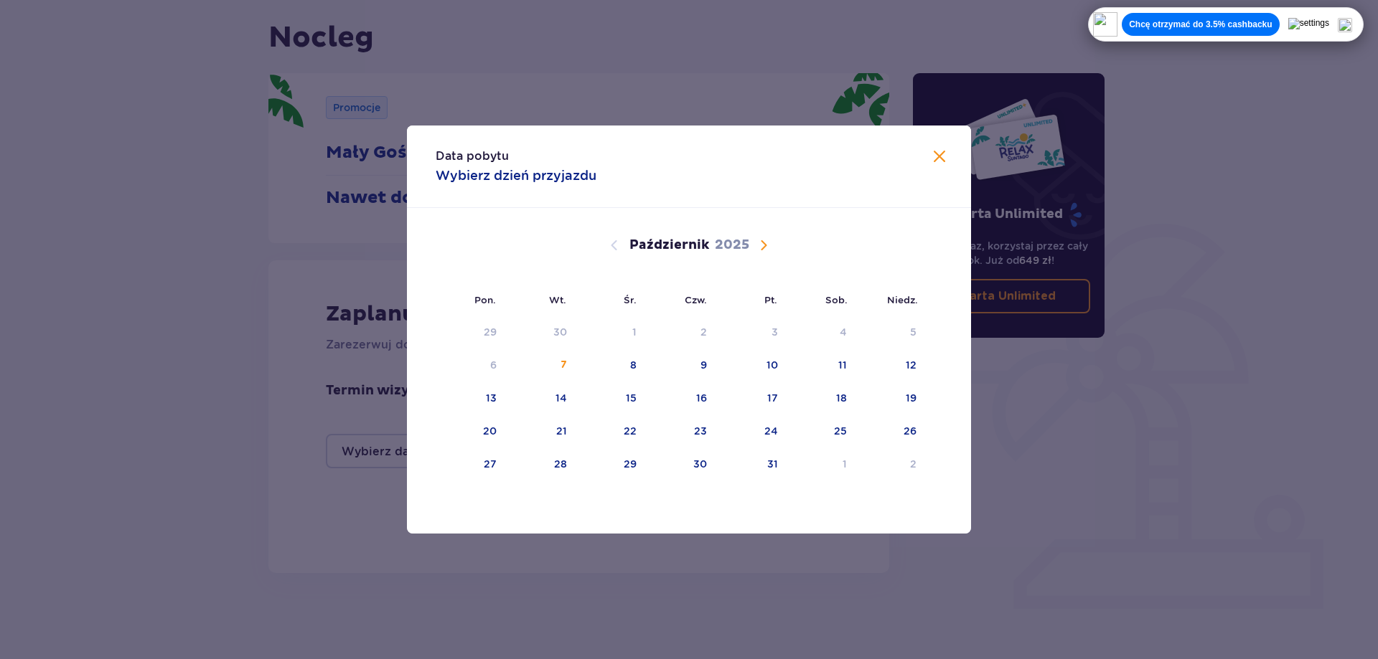
click at [769, 238] on span "Następny miesiąc" at bounding box center [763, 245] width 17 height 17
click at [487, 402] on div "10" at bounding box center [490, 398] width 11 height 14
click at [523, 395] on div "11" at bounding box center [542, 399] width 70 height 32
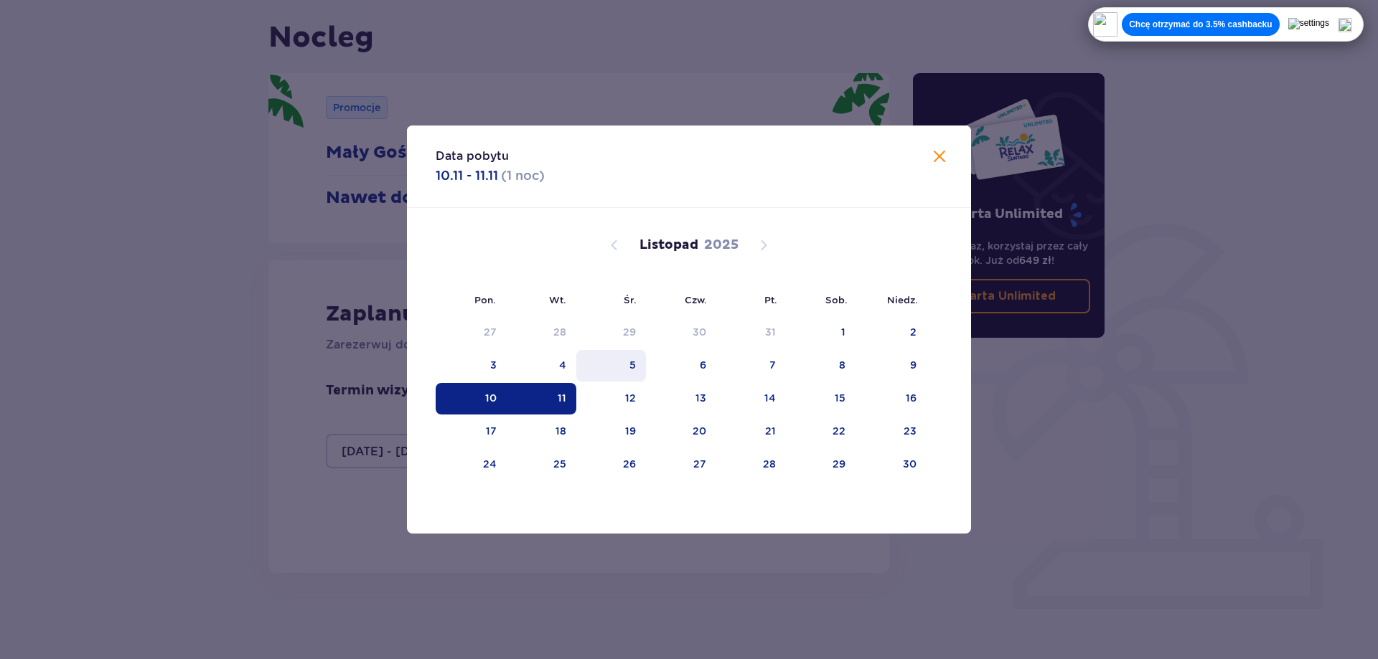
type input "[DATE] - [DATE]"
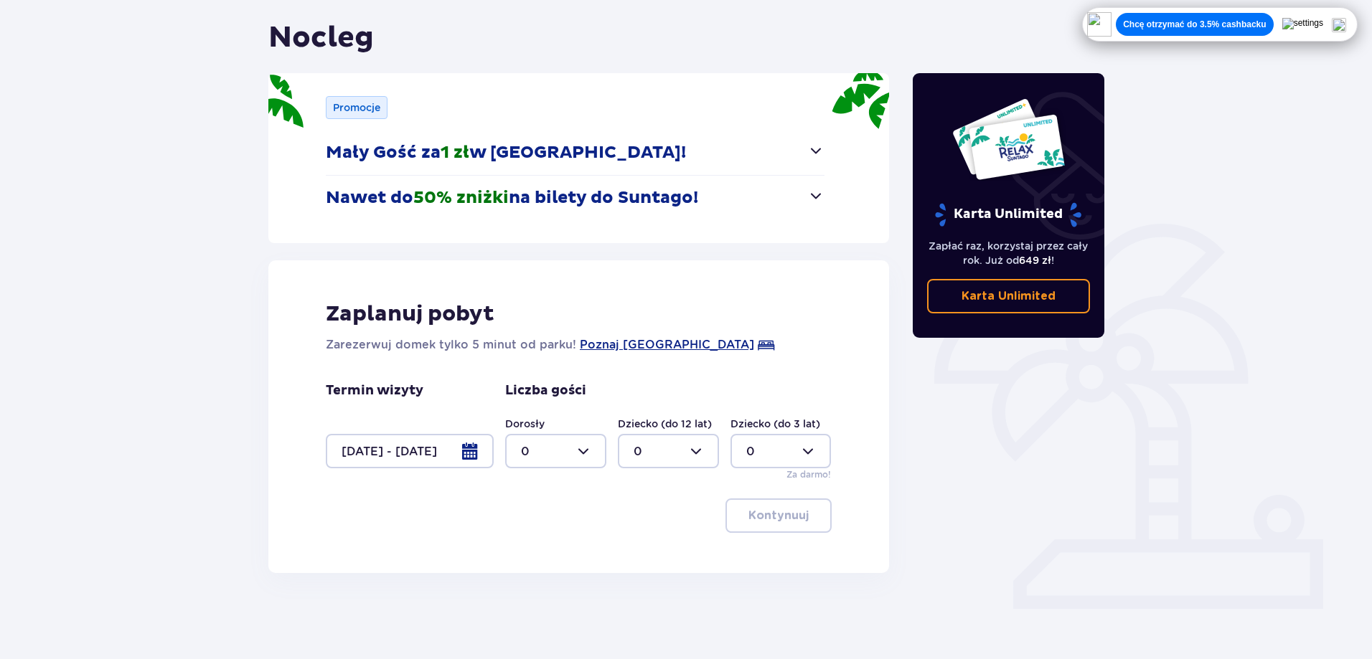
click at [565, 453] on div at bounding box center [555, 451] width 101 height 34
click at [536, 548] on div "2" at bounding box center [556, 556] width 70 height 16
type input "2"
click at [784, 522] on p "Kontynuuj" at bounding box center [778, 516] width 60 height 16
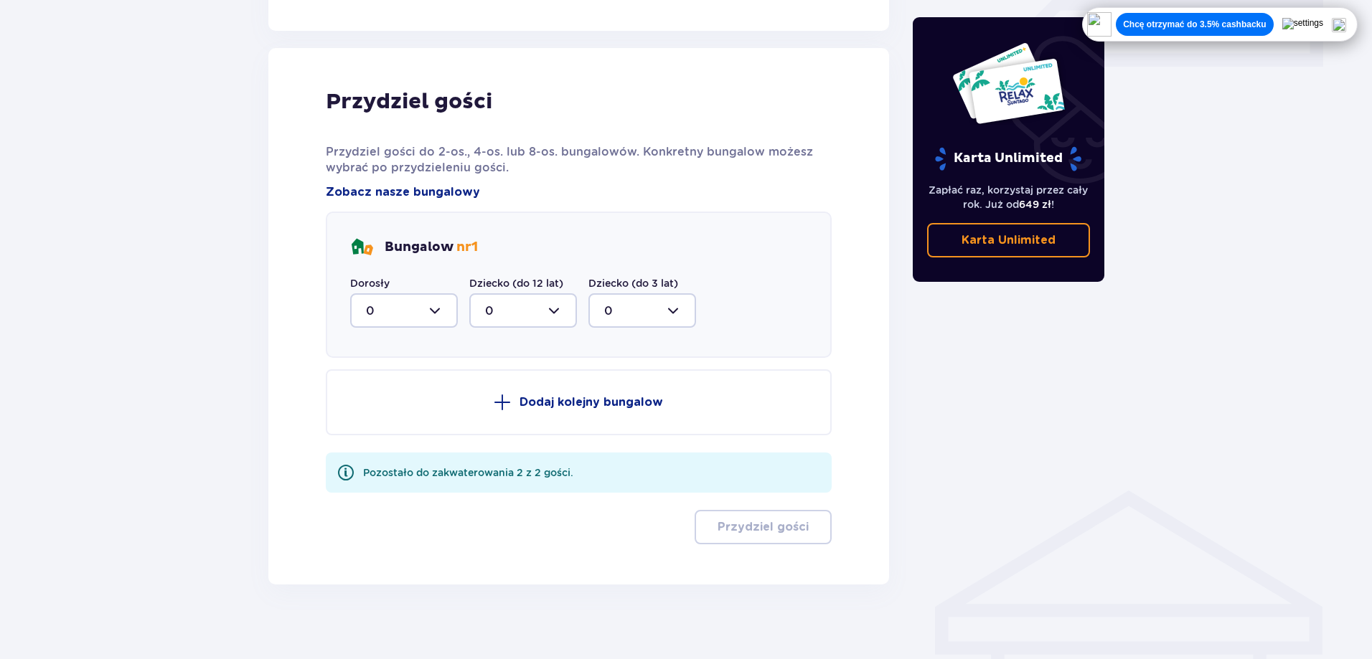
scroll to position [686, 0]
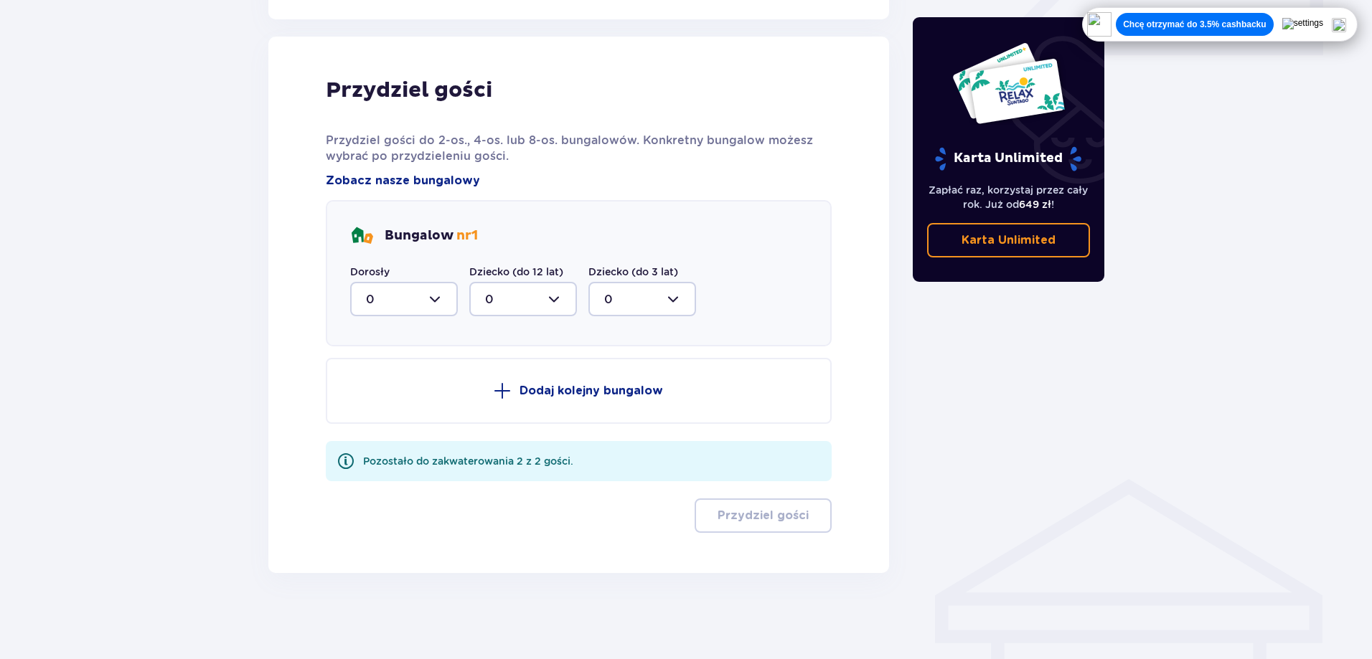
click at [432, 294] on div at bounding box center [404, 299] width 108 height 34
click at [393, 397] on div "2" at bounding box center [404, 403] width 76 height 16
type input "2"
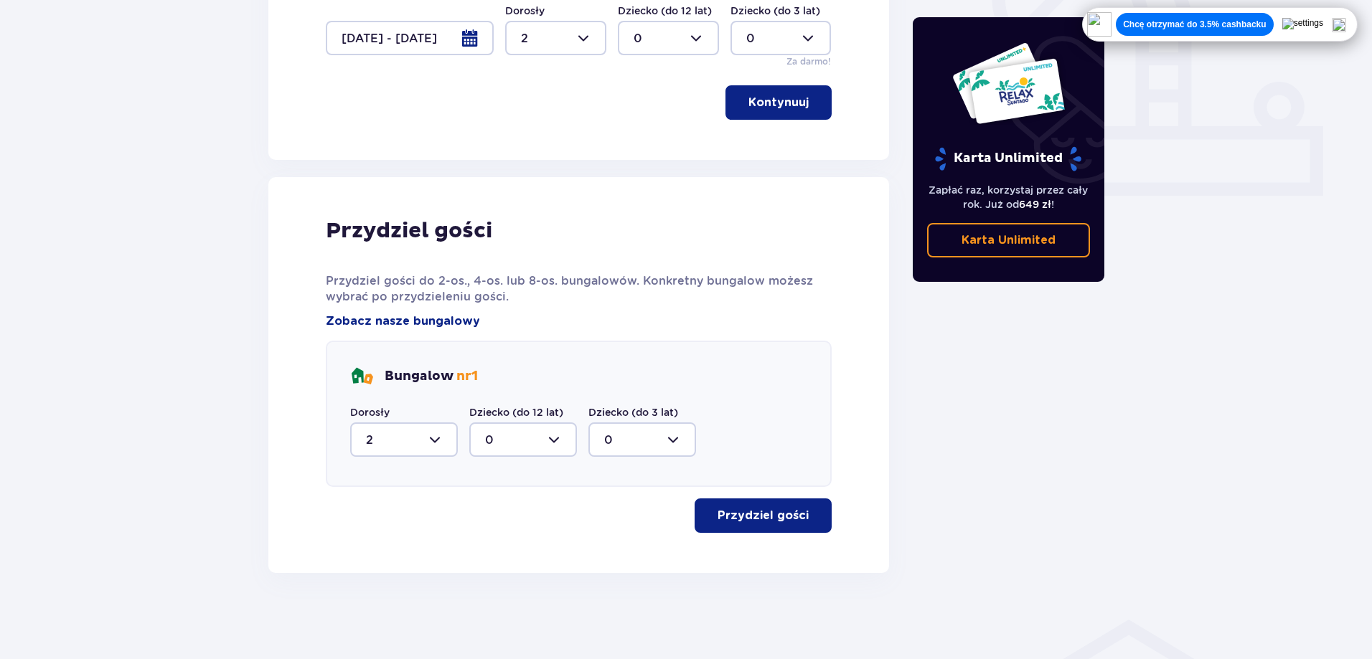
scroll to position [545, 0]
click at [720, 516] on p "Przydziel gości" at bounding box center [763, 516] width 91 height 16
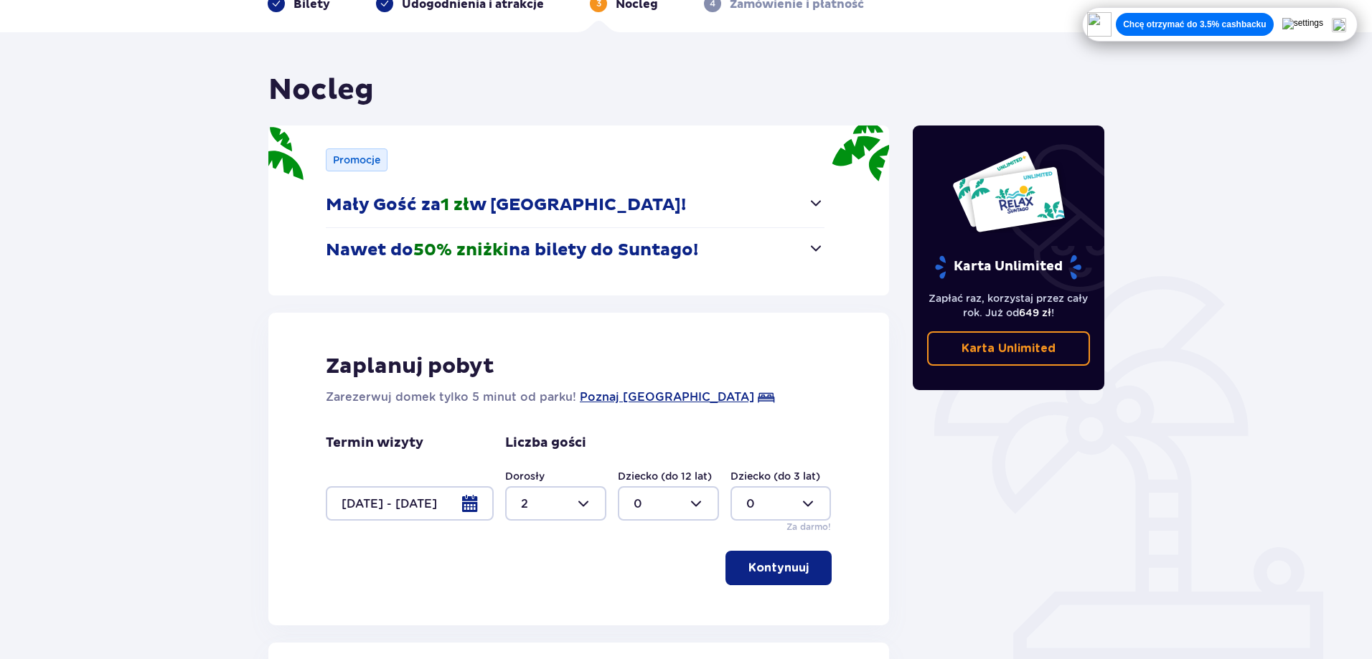
scroll to position [0, 0]
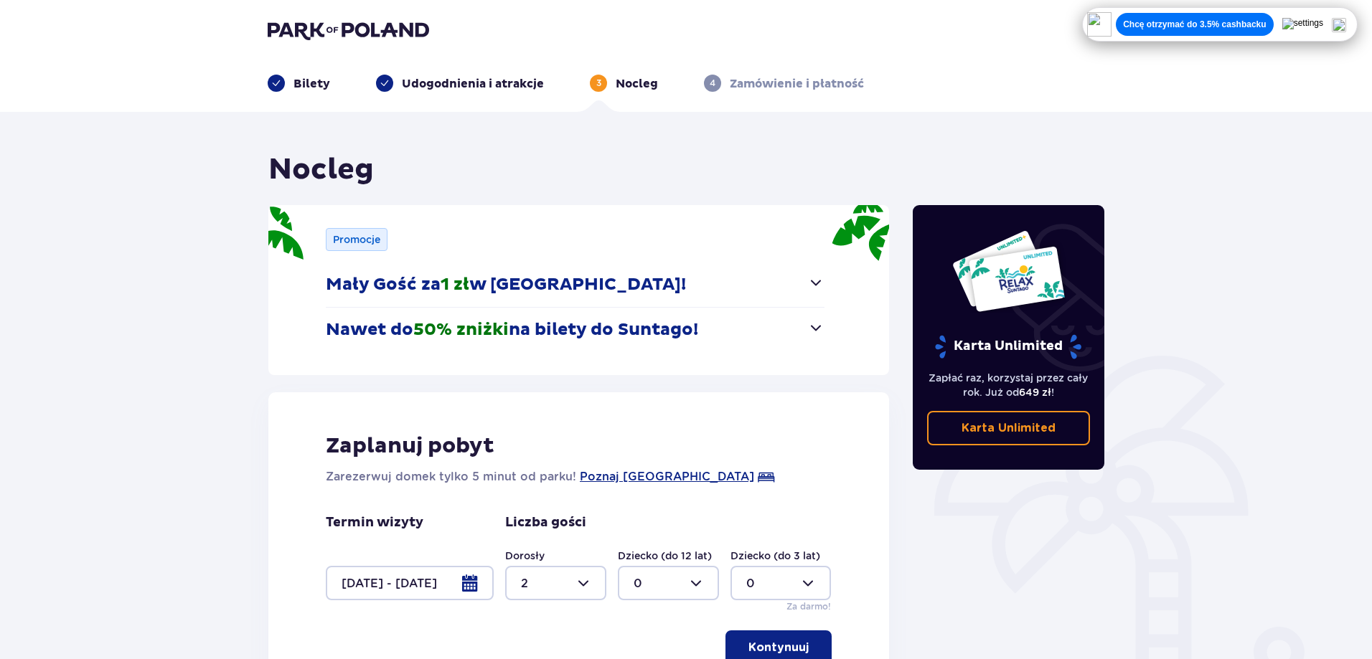
click at [638, 287] on p "Mały Gość za 1 zł w [GEOGRAPHIC_DATA]!" at bounding box center [506, 285] width 360 height 22
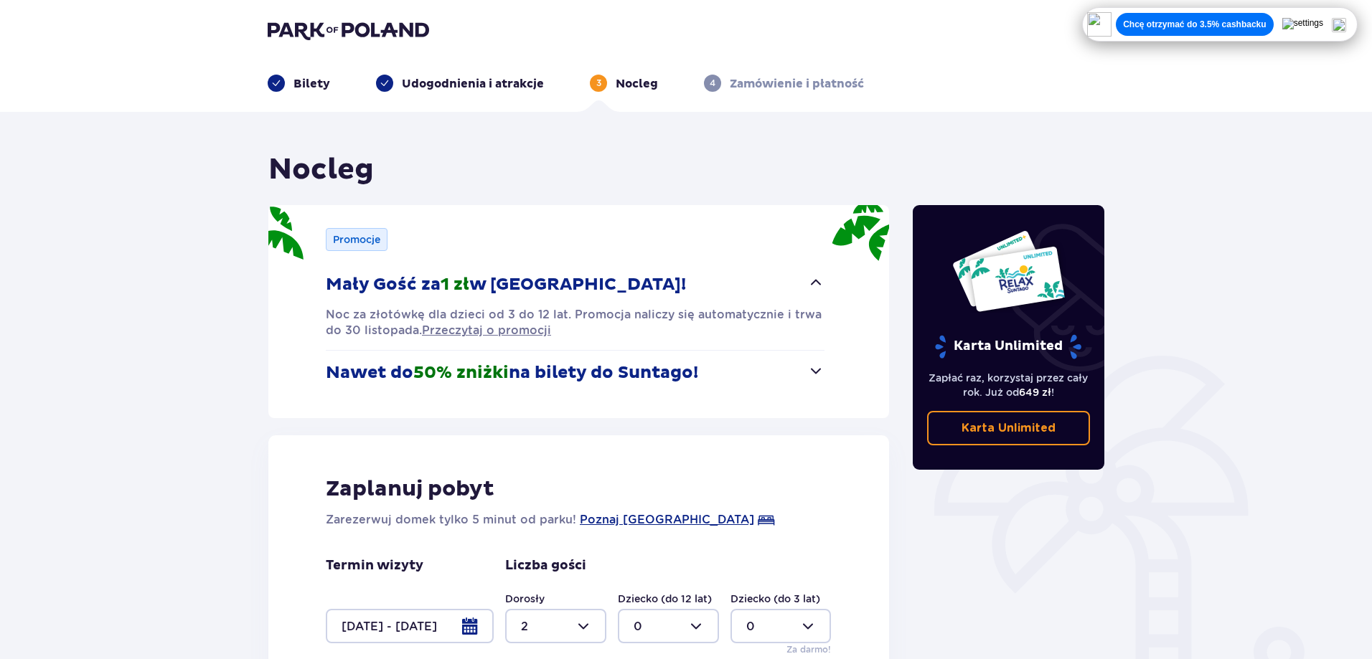
click at [642, 286] on p "Mały Gość za 1 zł w [GEOGRAPHIC_DATA]!" at bounding box center [506, 285] width 360 height 22
